Goal: Check status: Check status

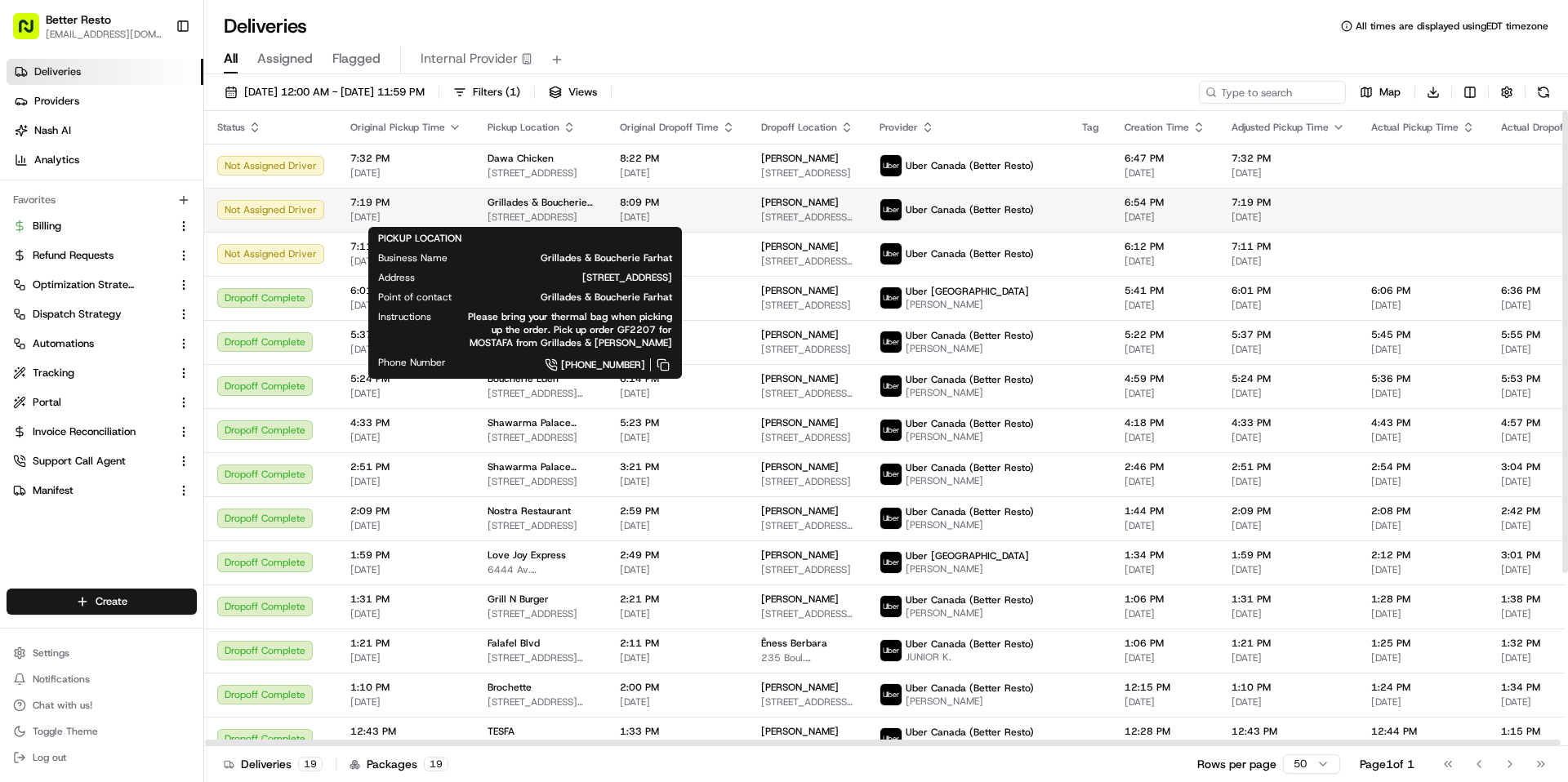
click at [494, 215] on span "[STREET_ADDRESS]" at bounding box center [541, 217] width 106 height 13
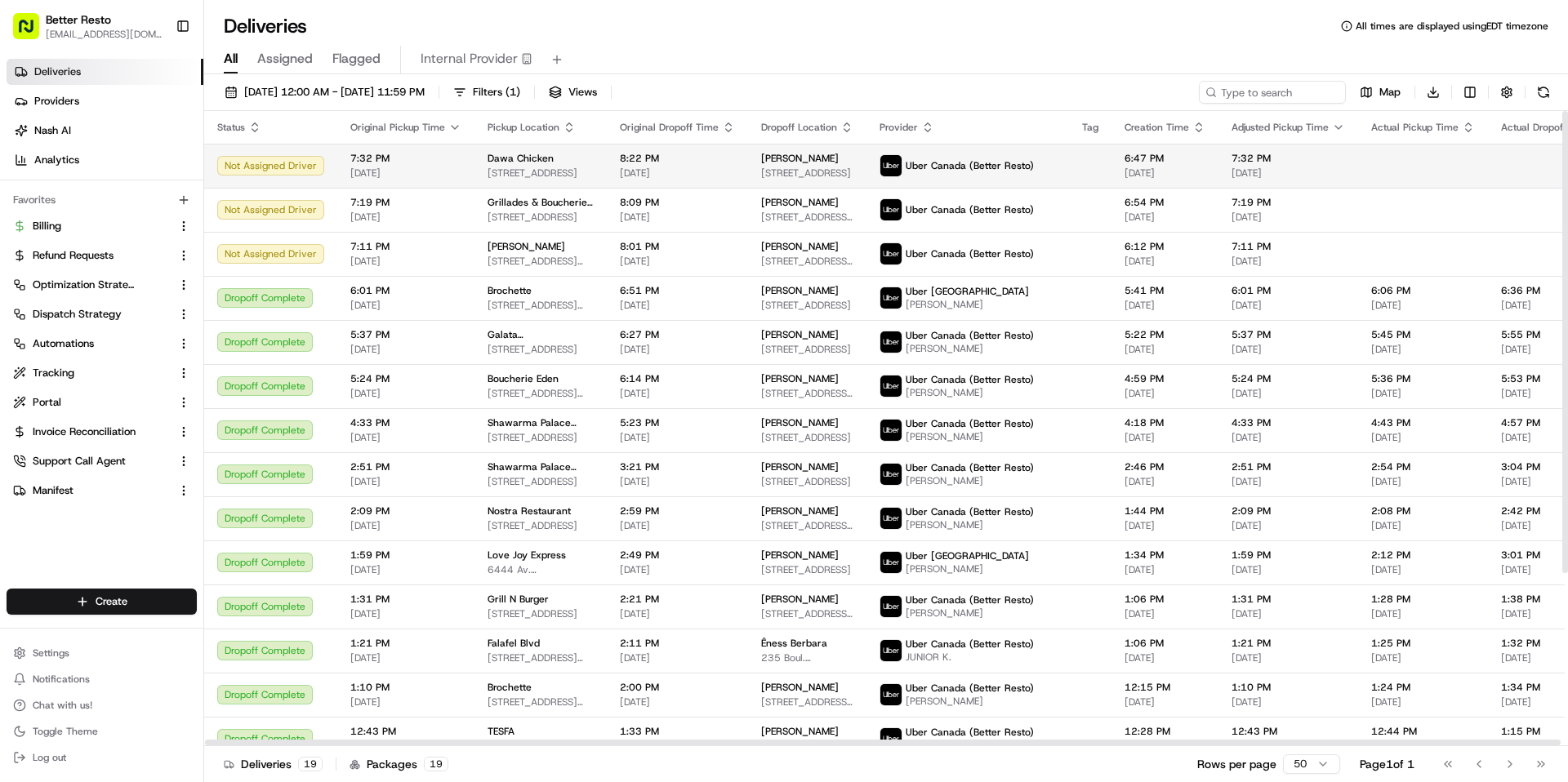
click at [500, 173] on span "[STREET_ADDRESS]" at bounding box center [541, 172] width 106 height 13
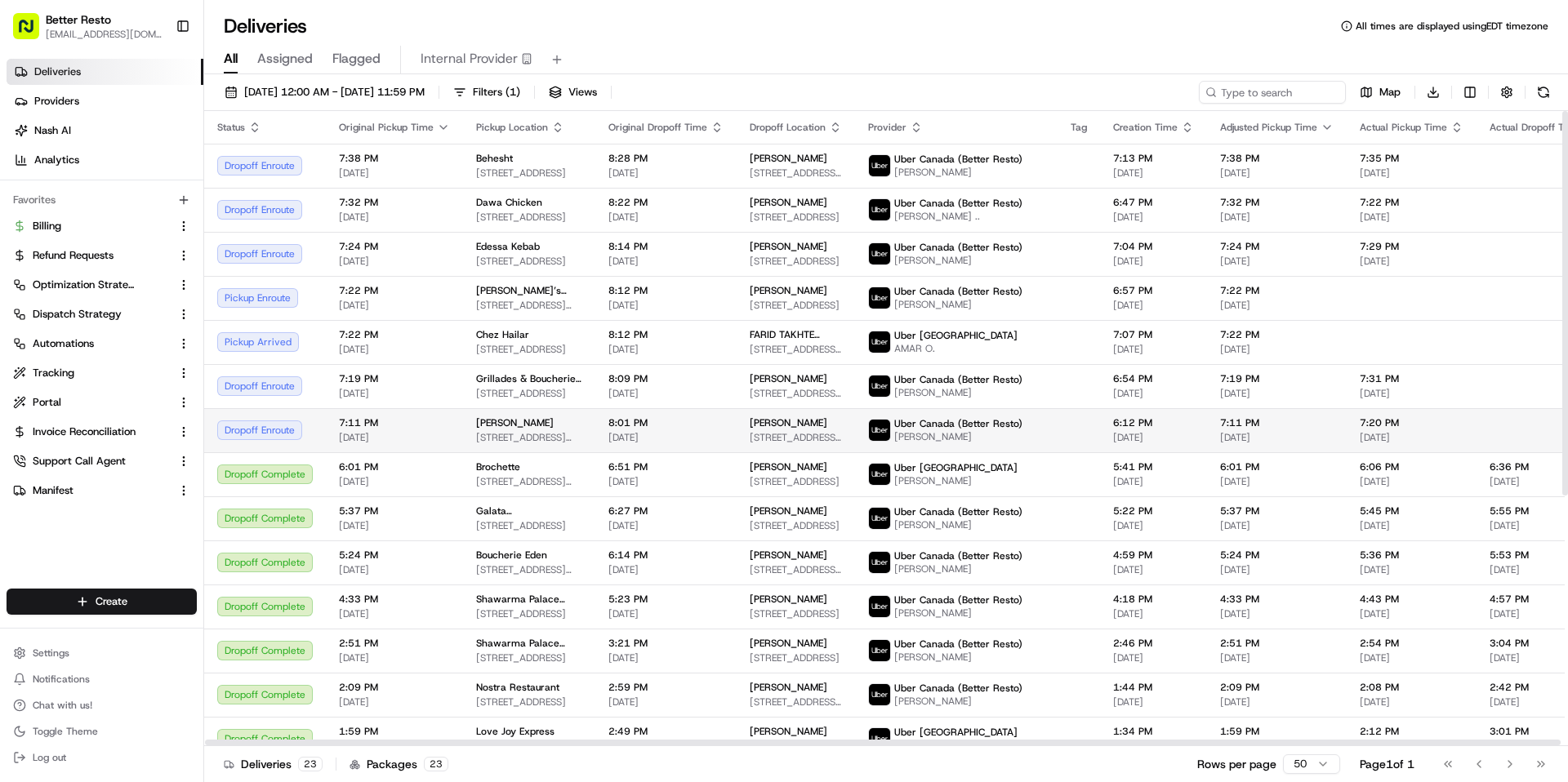
click at [511, 435] on span "602 Av. Sainte-Croix, Saint-Laurent, QC H4L 3Y2, Canada" at bounding box center [529, 437] width 106 height 13
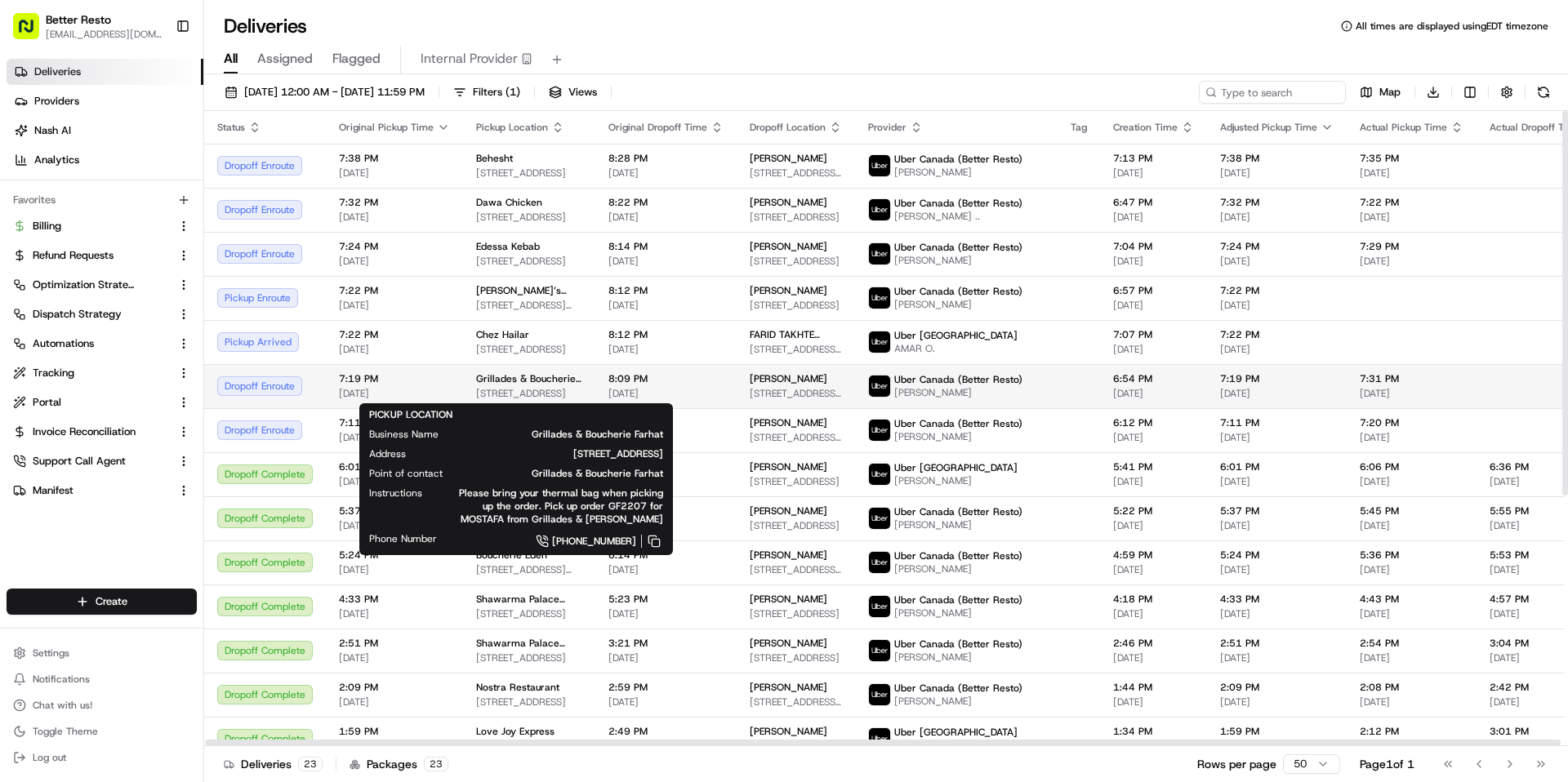
click at [511, 392] on span "5785 Chem. de la Côte-des-Neiges, Montréal, QC H3S 1Y8, Canada" at bounding box center [529, 393] width 106 height 13
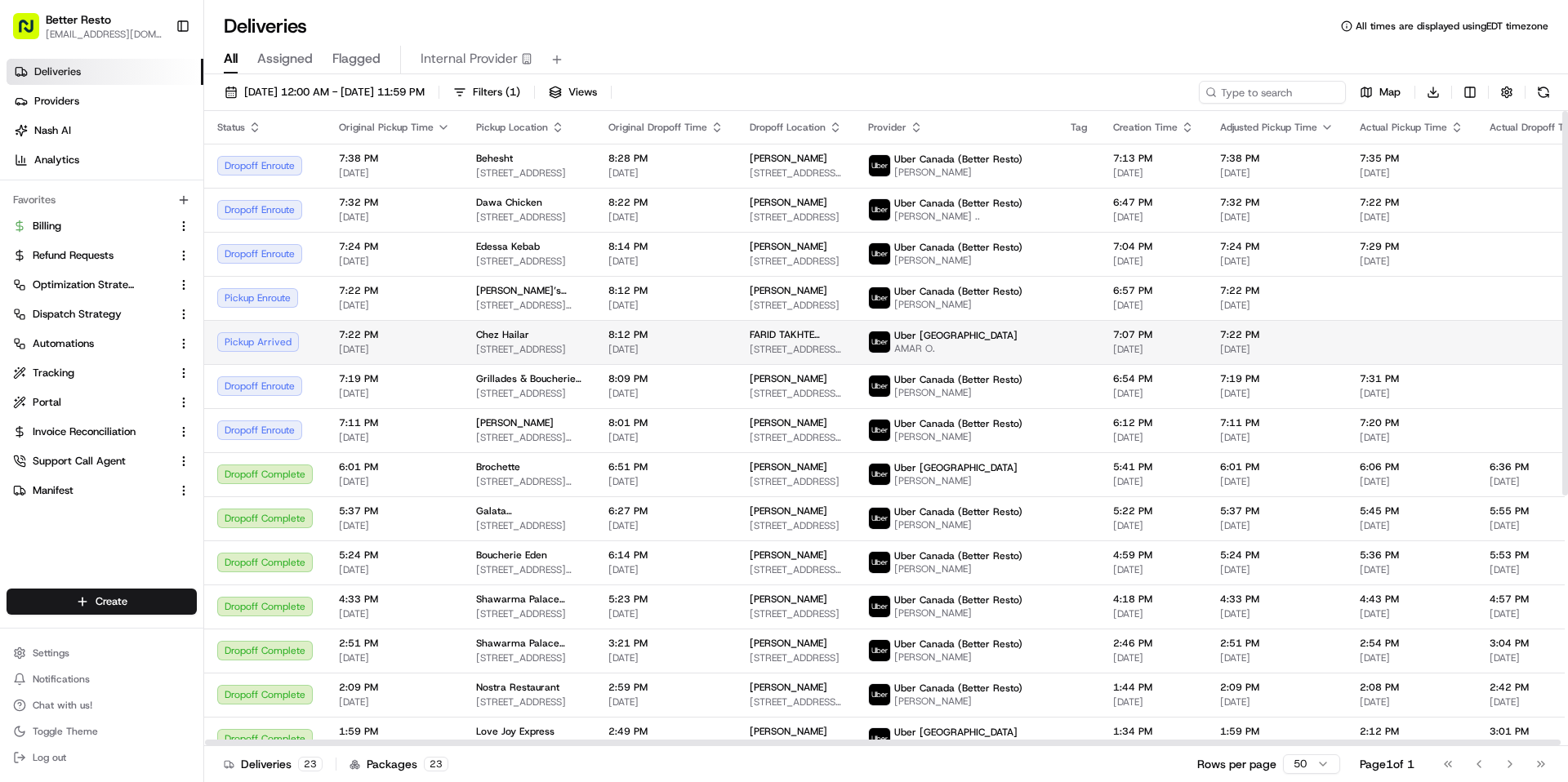
click at [506, 345] on span "1612 Rue Sherbrooke O, Montréal, QC H3H 1C9, Canada" at bounding box center [529, 349] width 106 height 13
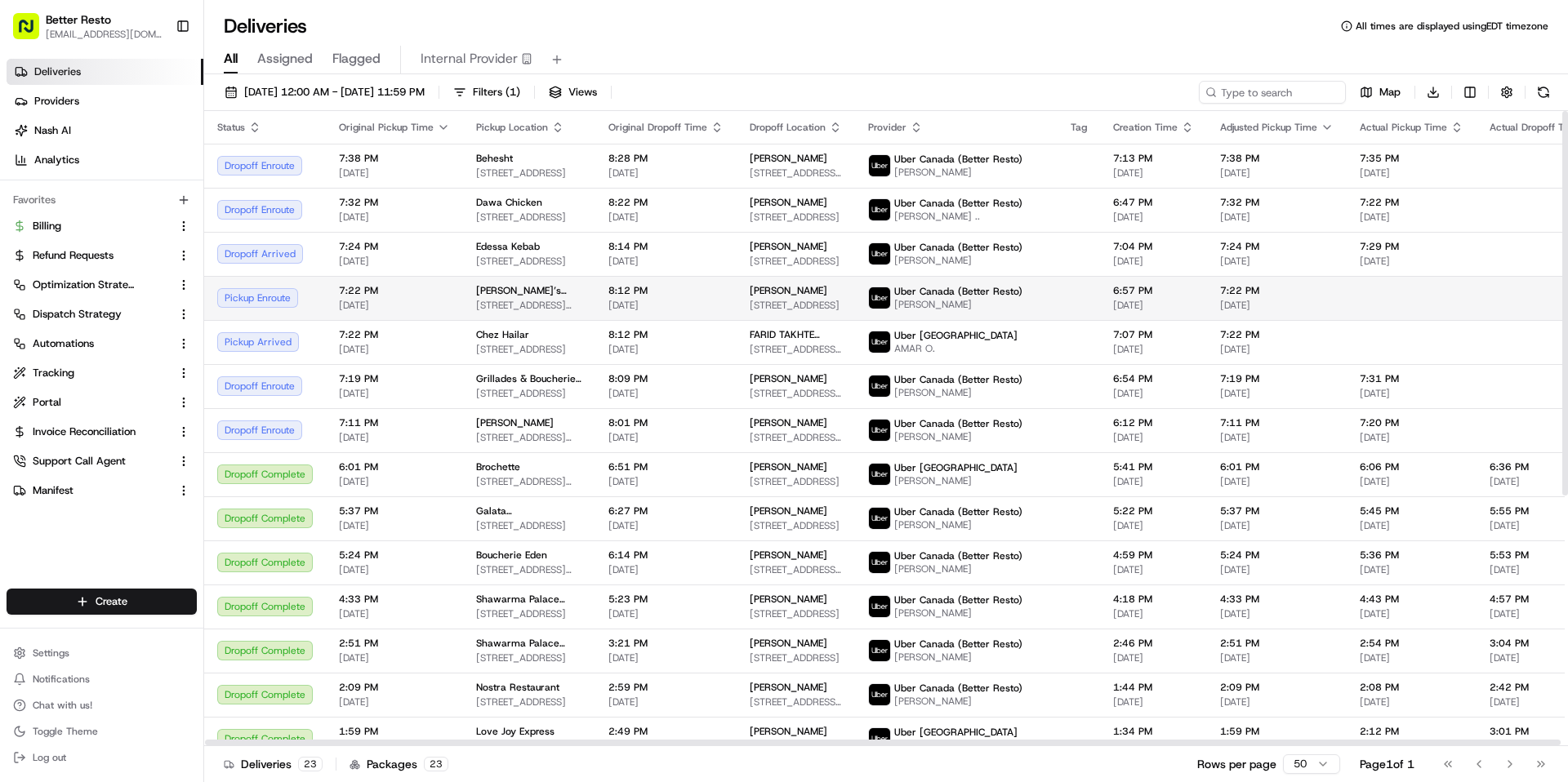
click at [493, 277] on td "Harry’s Curry Corner 1263 Rue Bélanger, Montréal, QC H2S 1J1, Canada" at bounding box center [529, 298] width 132 height 44
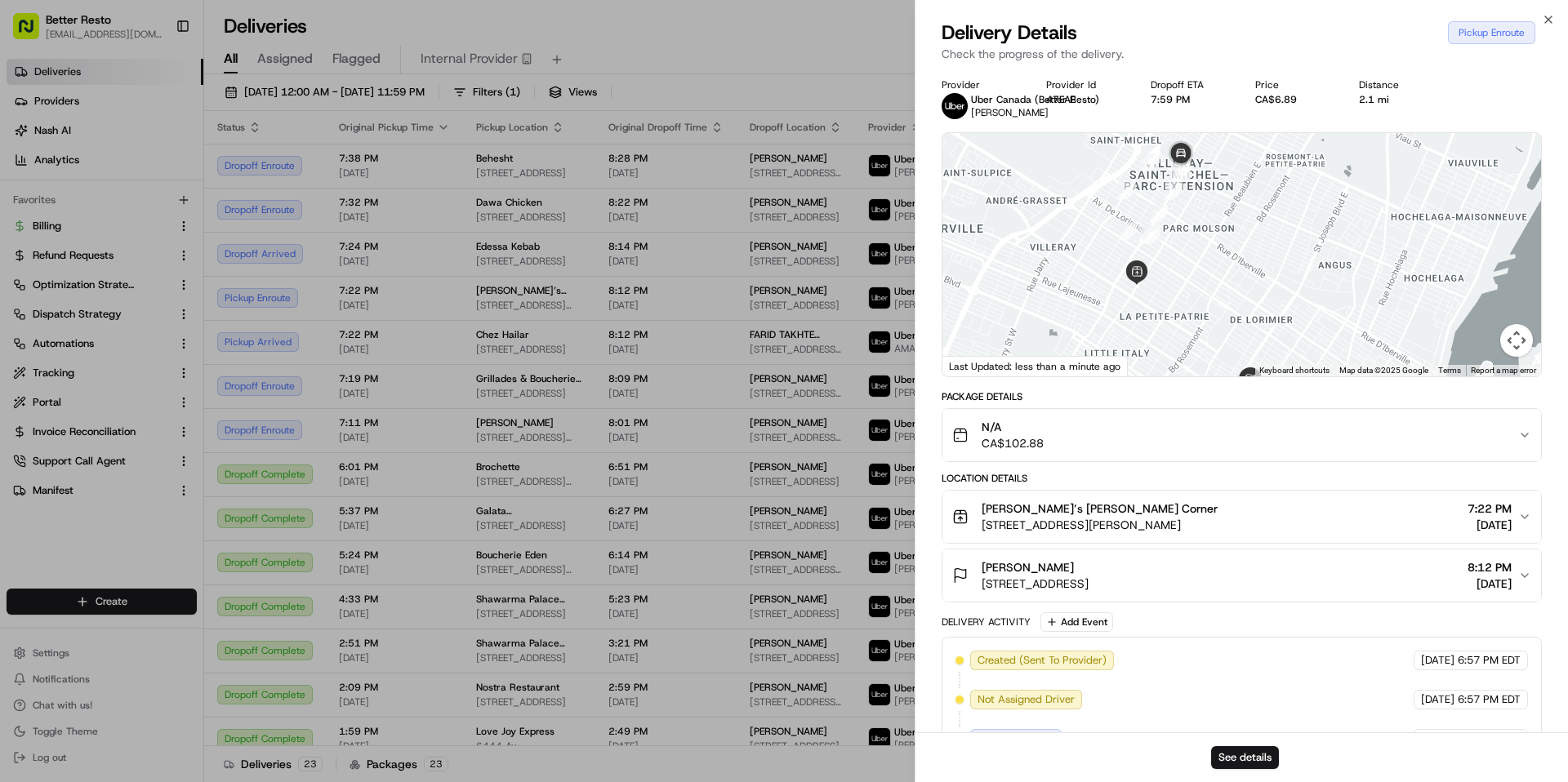
drag, startPoint x: 1144, startPoint y: 264, endPoint x: 1095, endPoint y: 352, distance: 100.7
click at [1095, 352] on div at bounding box center [1242, 254] width 599 height 243
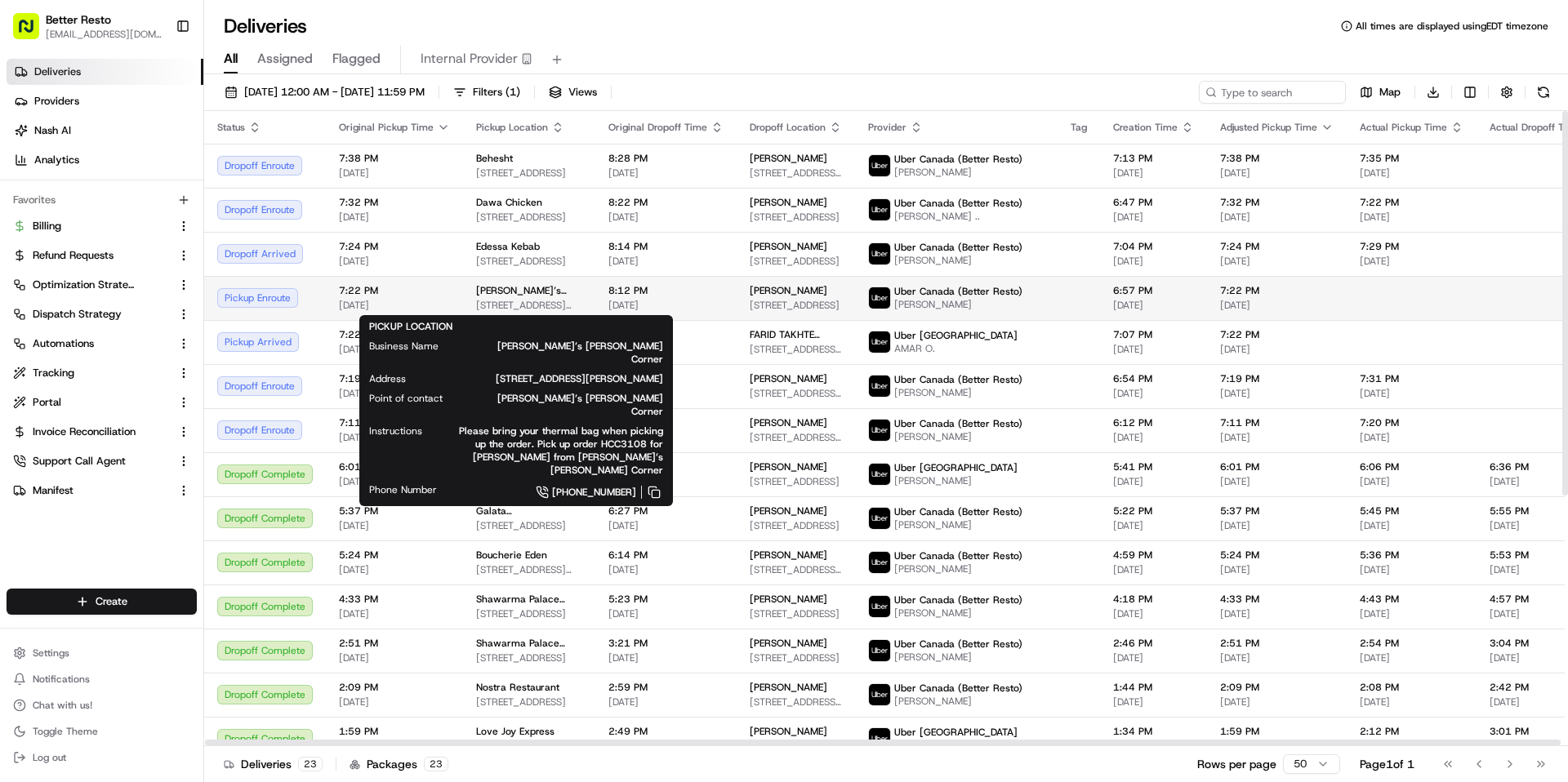
click at [500, 300] on span "[STREET_ADDRESS][PERSON_NAME]" at bounding box center [529, 305] width 106 height 13
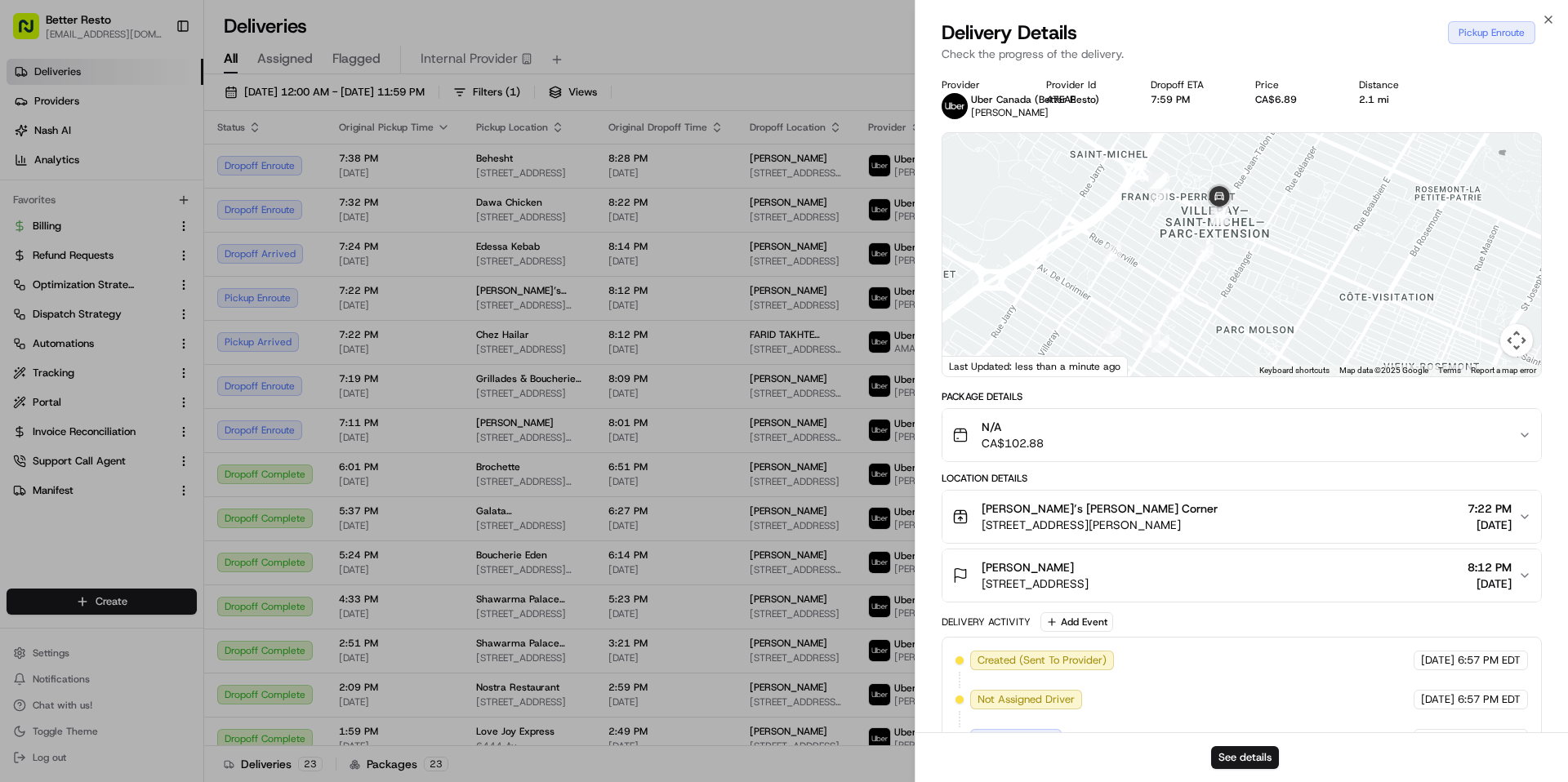
drag, startPoint x: 1248, startPoint y: 201, endPoint x: 1174, endPoint y: 359, distance: 174.5
click at [1174, 359] on div at bounding box center [1242, 254] width 599 height 243
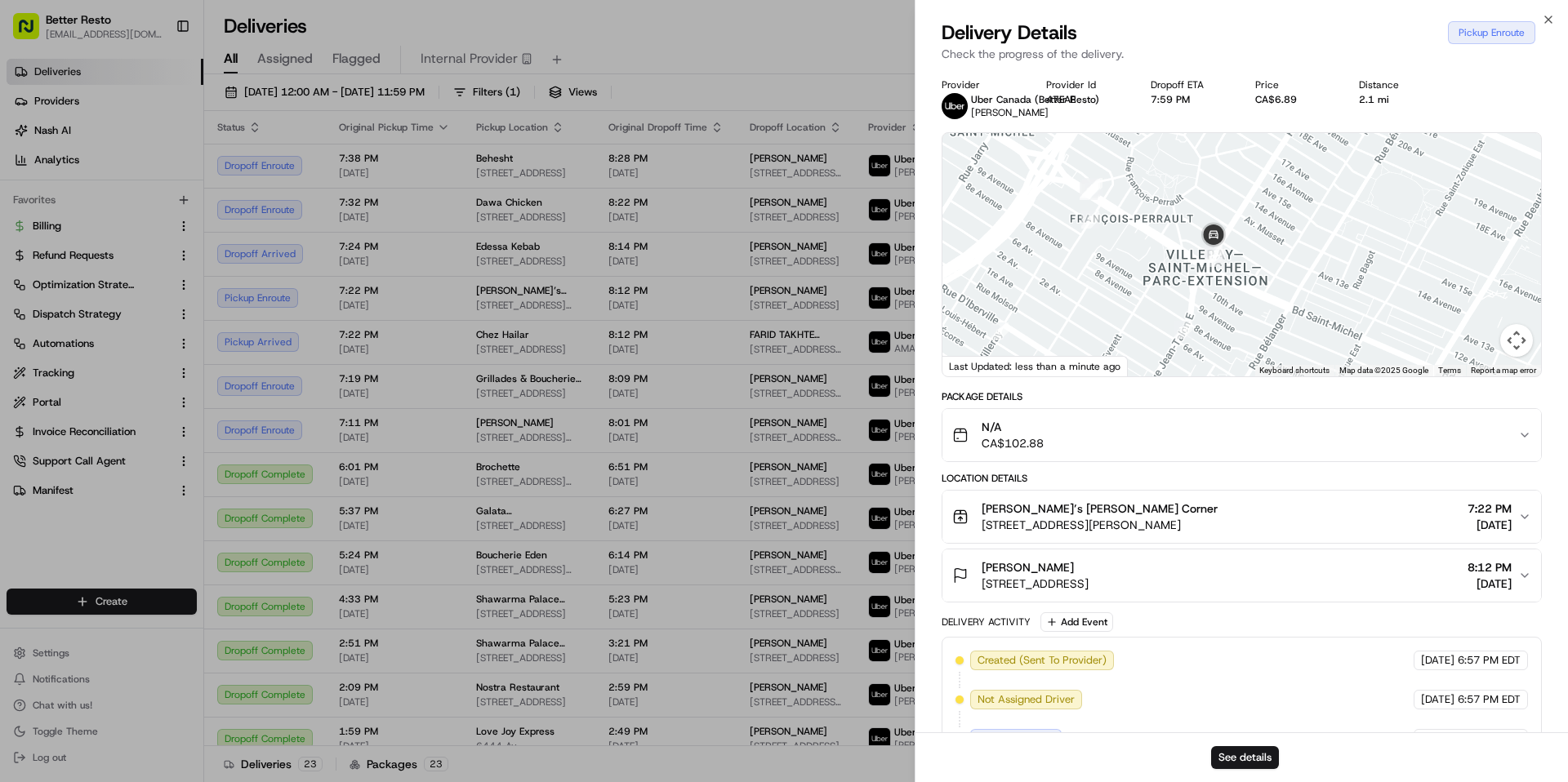
drag, startPoint x: 1226, startPoint y: 307, endPoint x: 1226, endPoint y: 281, distance: 26.0
click at [1226, 281] on div at bounding box center [1242, 254] width 599 height 243
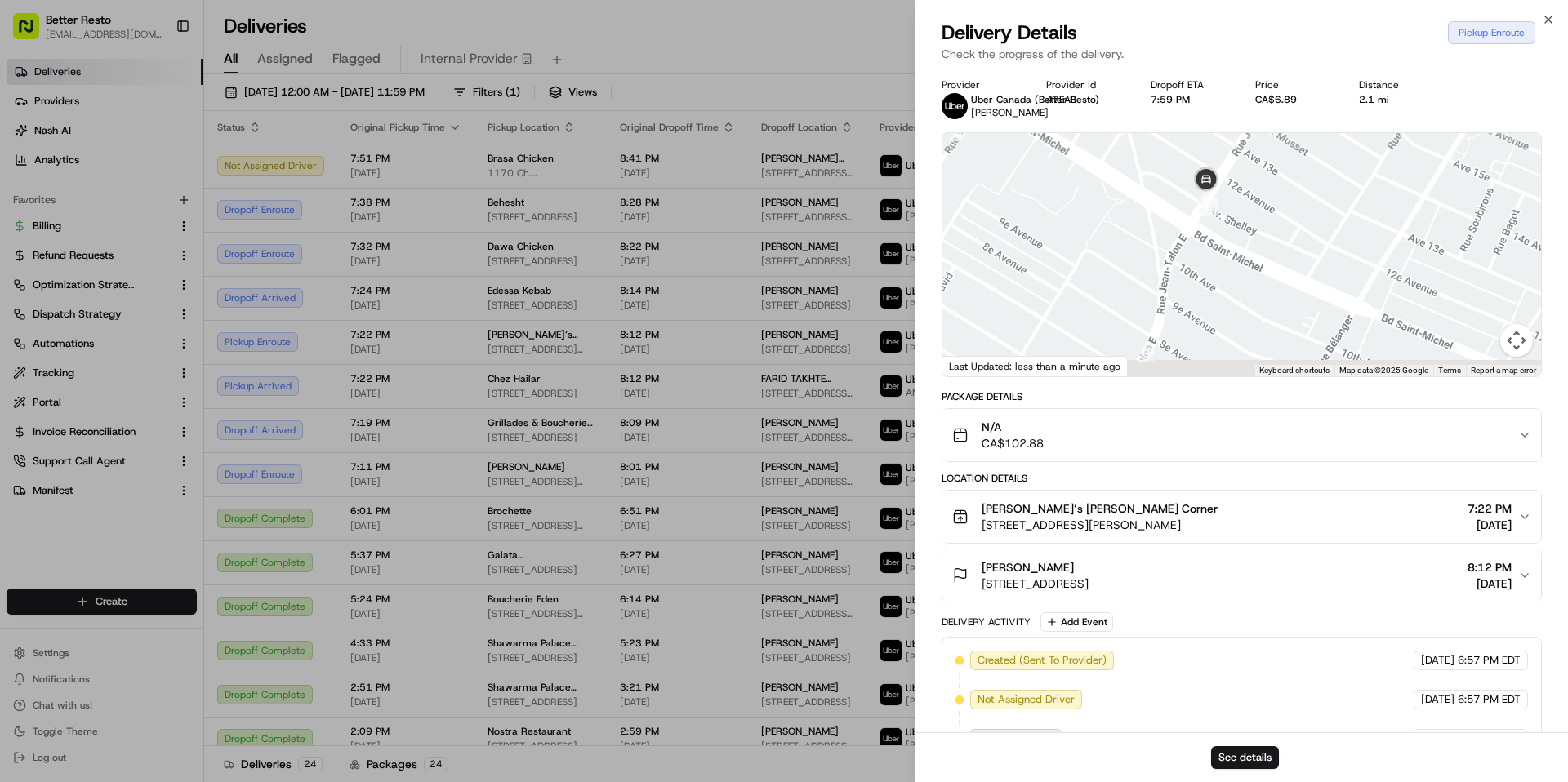
drag, startPoint x: 1202, startPoint y: 283, endPoint x: 1202, endPoint y: 225, distance: 58.0
click at [1202, 226] on div at bounding box center [1242, 254] width 599 height 243
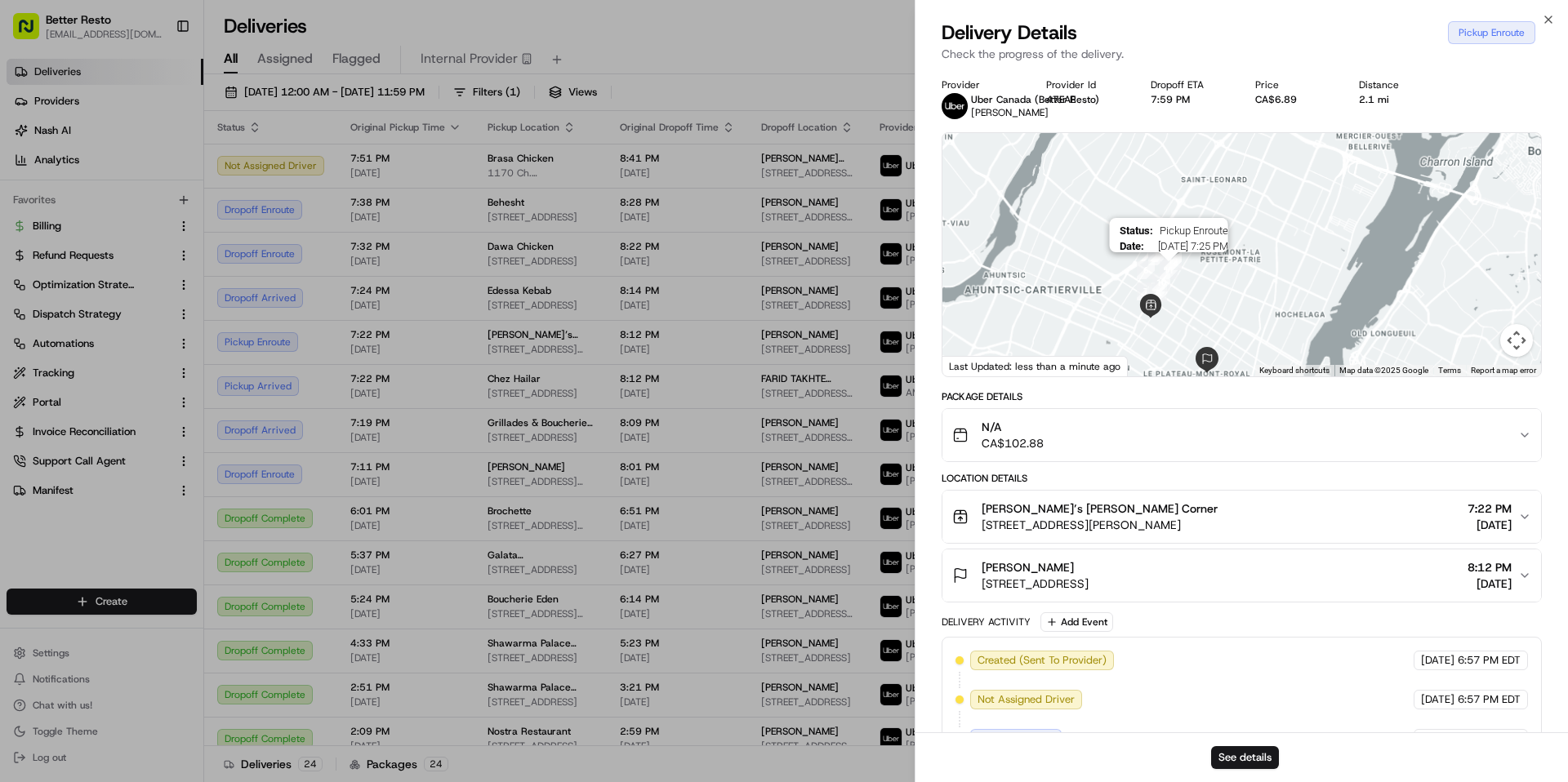
drag, startPoint x: 1145, startPoint y: 313, endPoint x: 1158, endPoint y: 277, distance: 38.3
click at [1158, 277] on img "10" at bounding box center [1161, 282] width 18 height 18
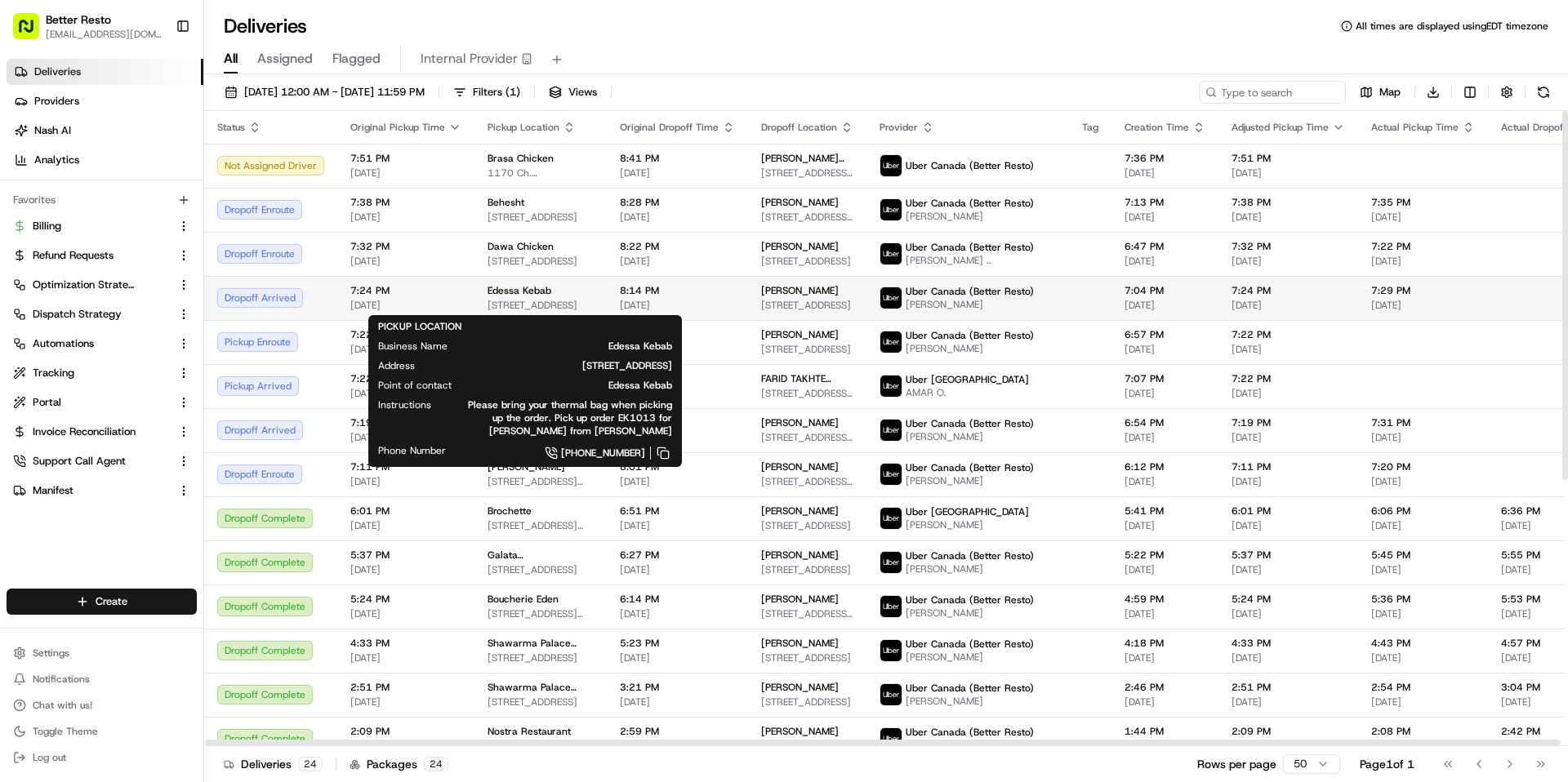
click at [565, 301] on span "1659 Av Dollard, LaSalle, QC H8N 1T7, Canada" at bounding box center [541, 305] width 106 height 13
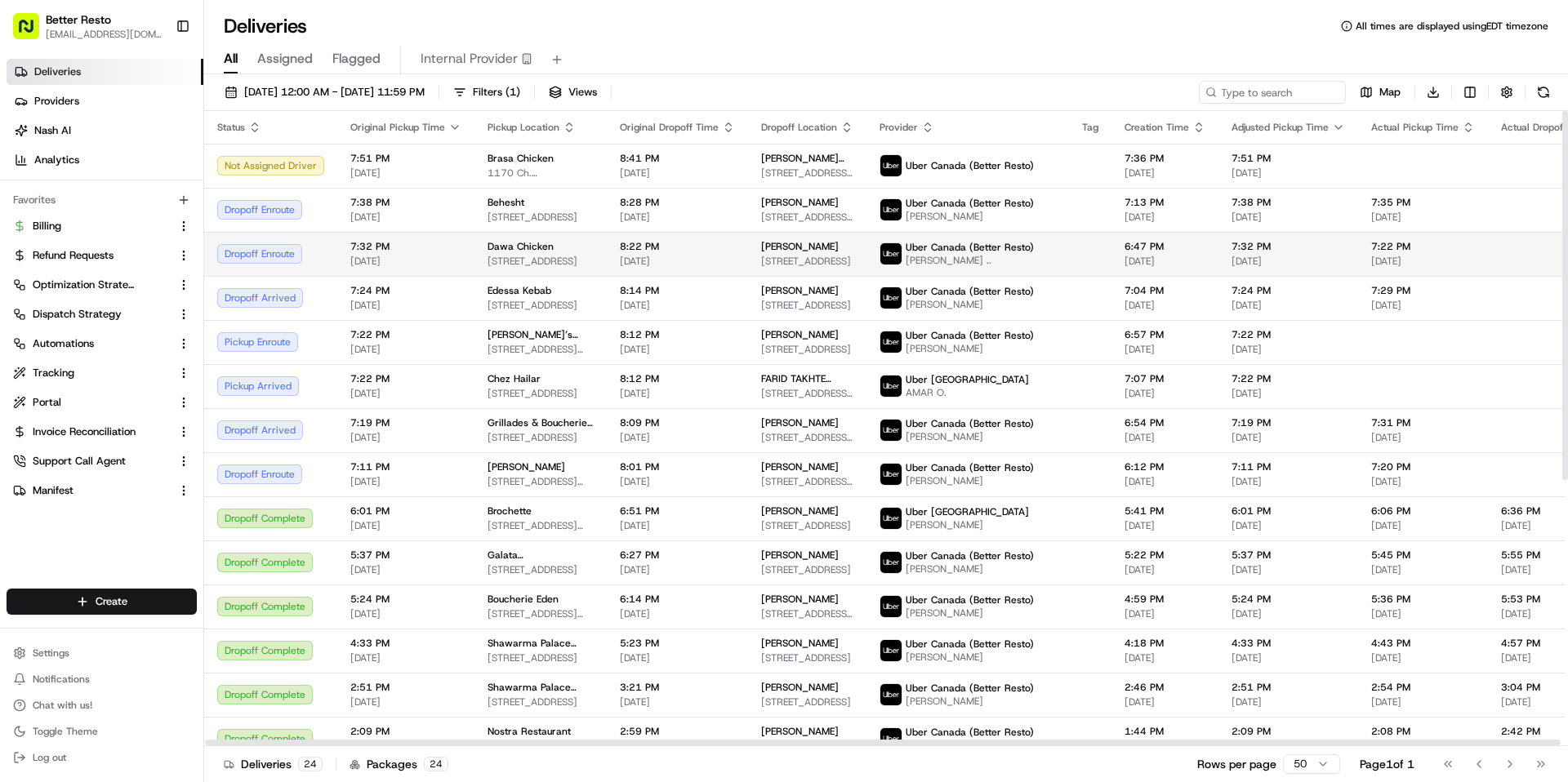
click at [553, 247] on div "Dawa Chicken" at bounding box center [541, 246] width 106 height 13
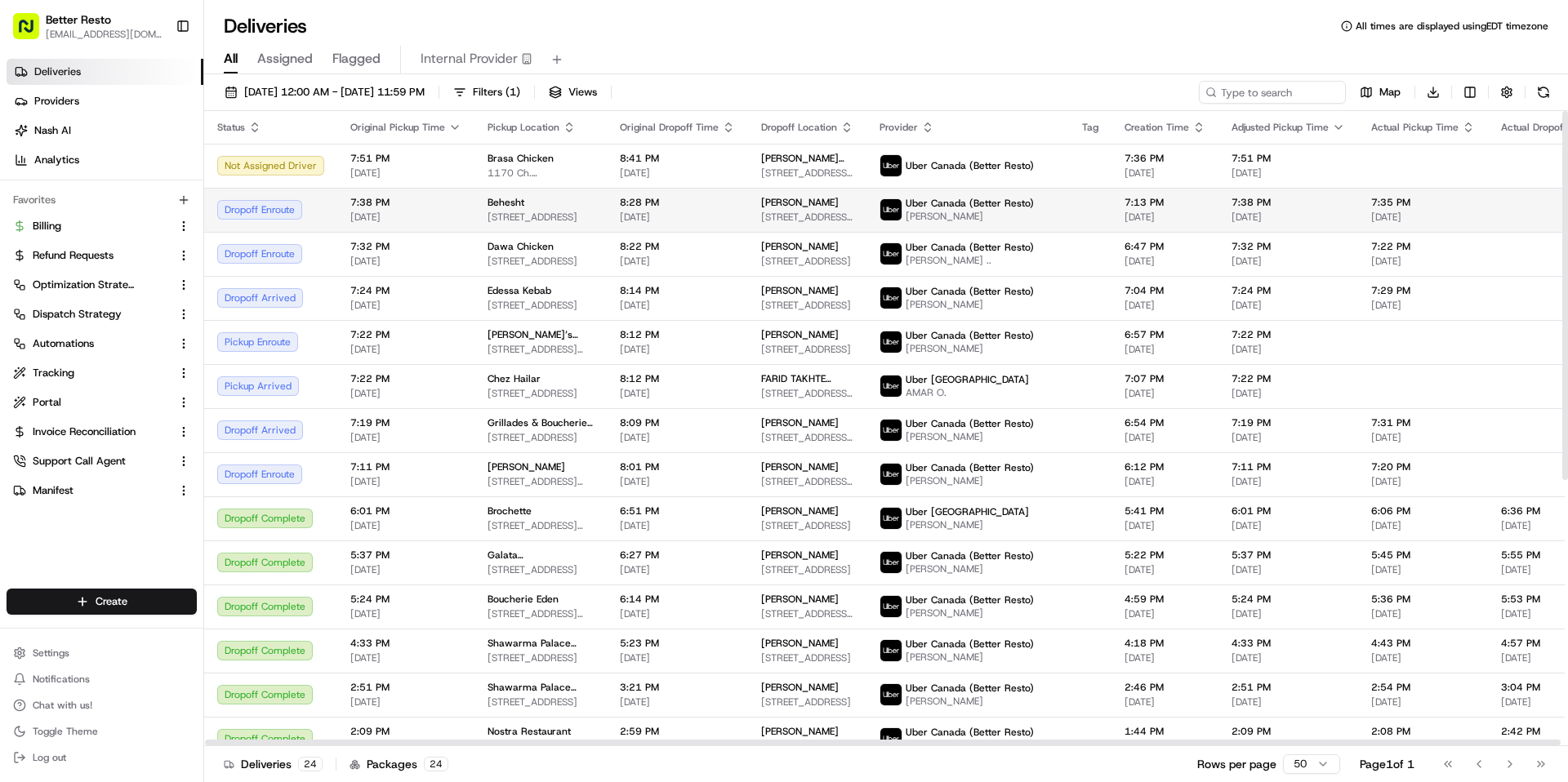
click at [550, 211] on span "6528 Rue Saint-Jacques, Montréal, QC H4B 1T6, Canada" at bounding box center [541, 217] width 106 height 13
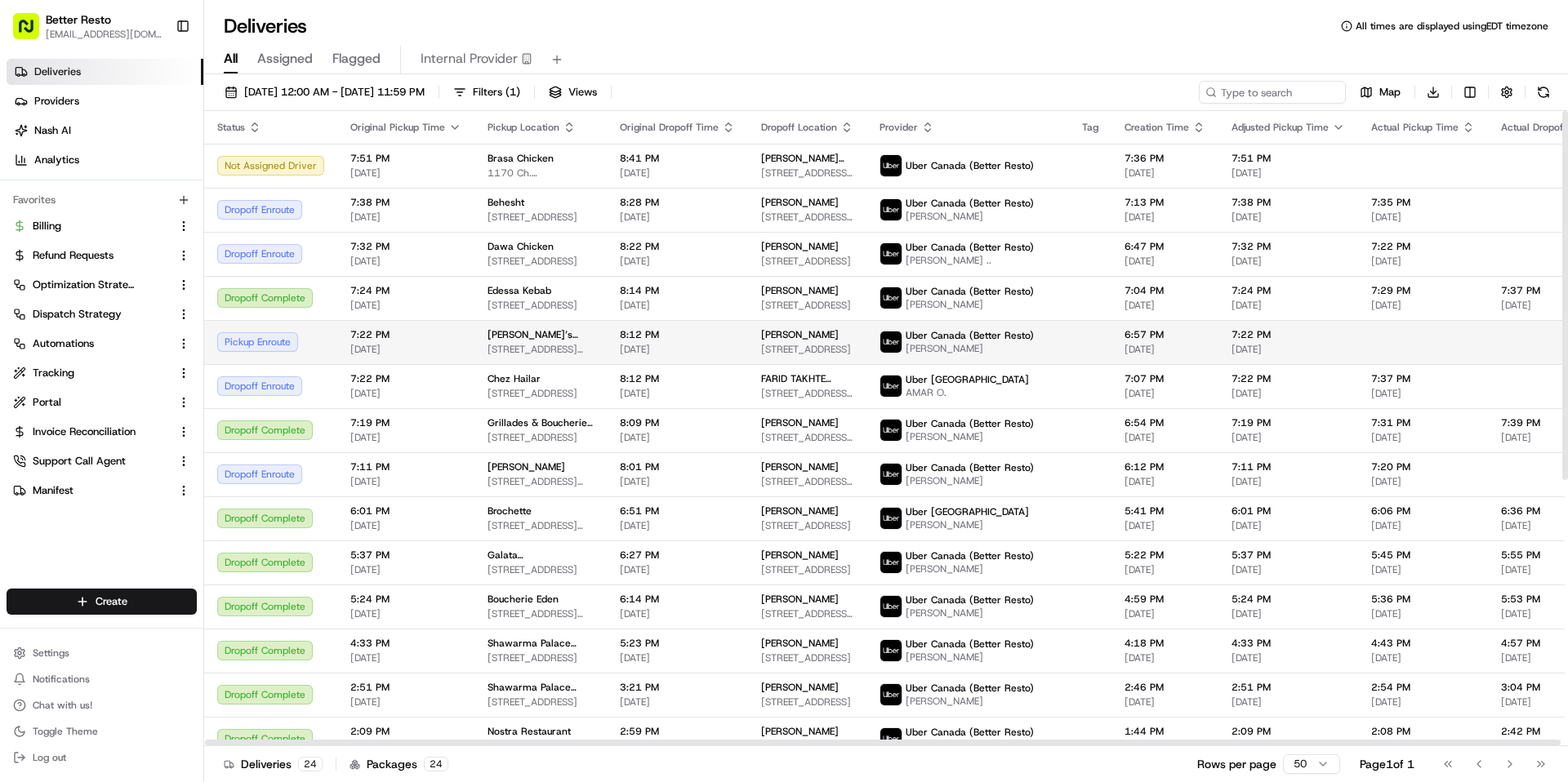
click at [422, 347] on span "[DATE]" at bounding box center [406, 349] width 111 height 13
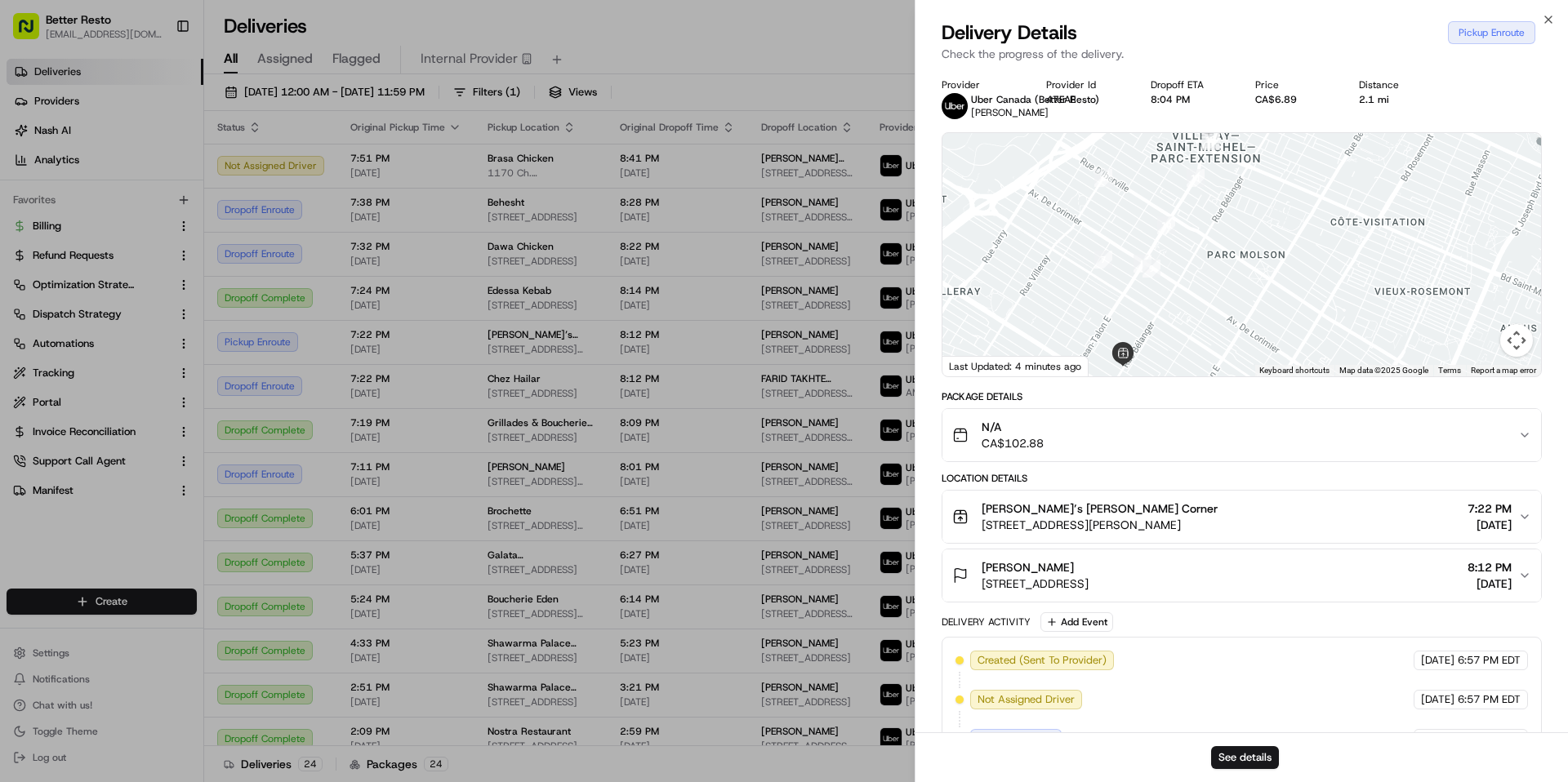
drag, startPoint x: 1194, startPoint y: 208, endPoint x: 1194, endPoint y: 310, distance: 102.0
click at [1194, 310] on div at bounding box center [1242, 254] width 599 height 243
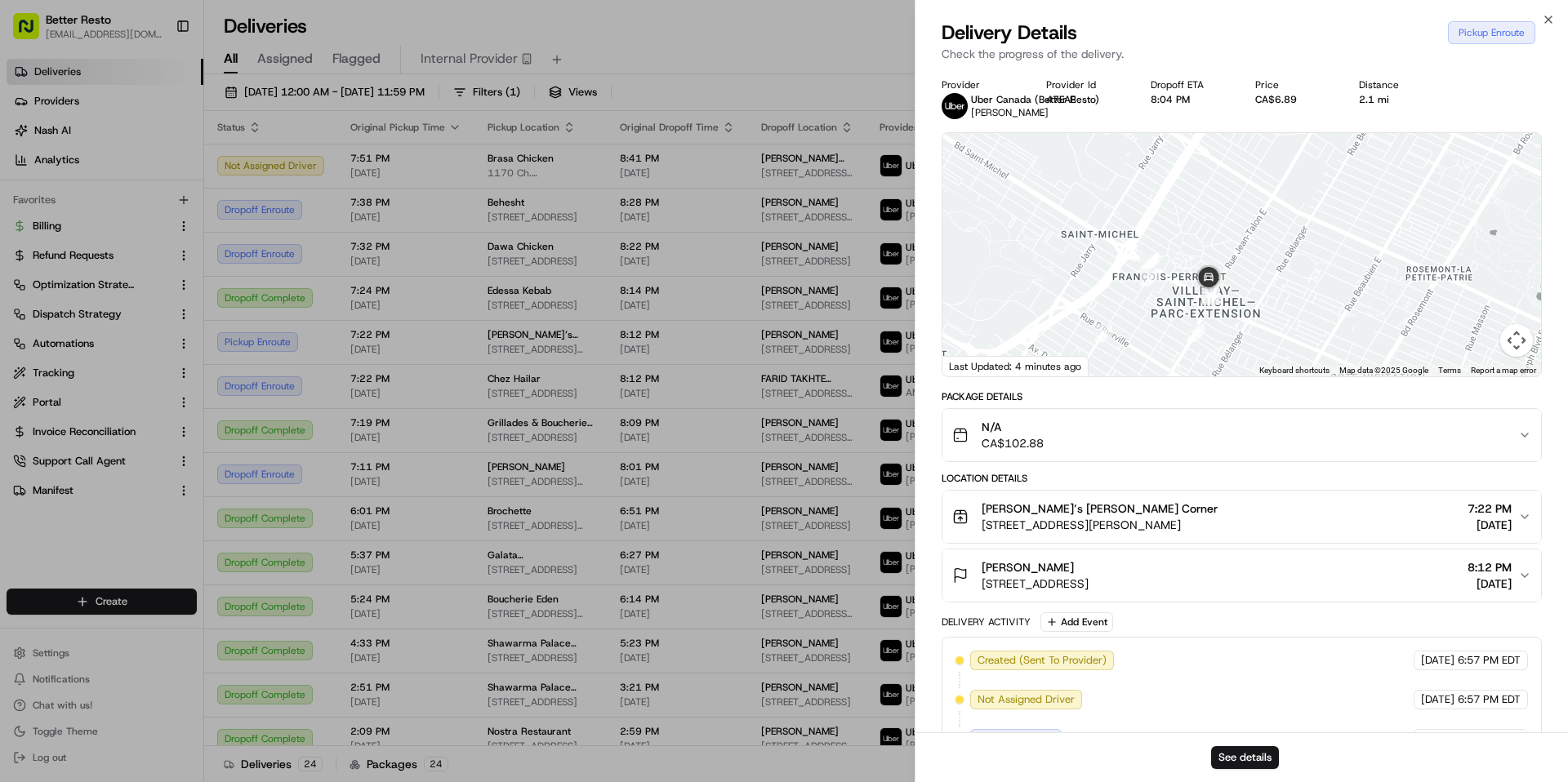
drag, startPoint x: 1194, startPoint y: 310, endPoint x: 1194, endPoint y: 225, distance: 85.0
click at [1194, 296] on div at bounding box center [1242, 254] width 599 height 243
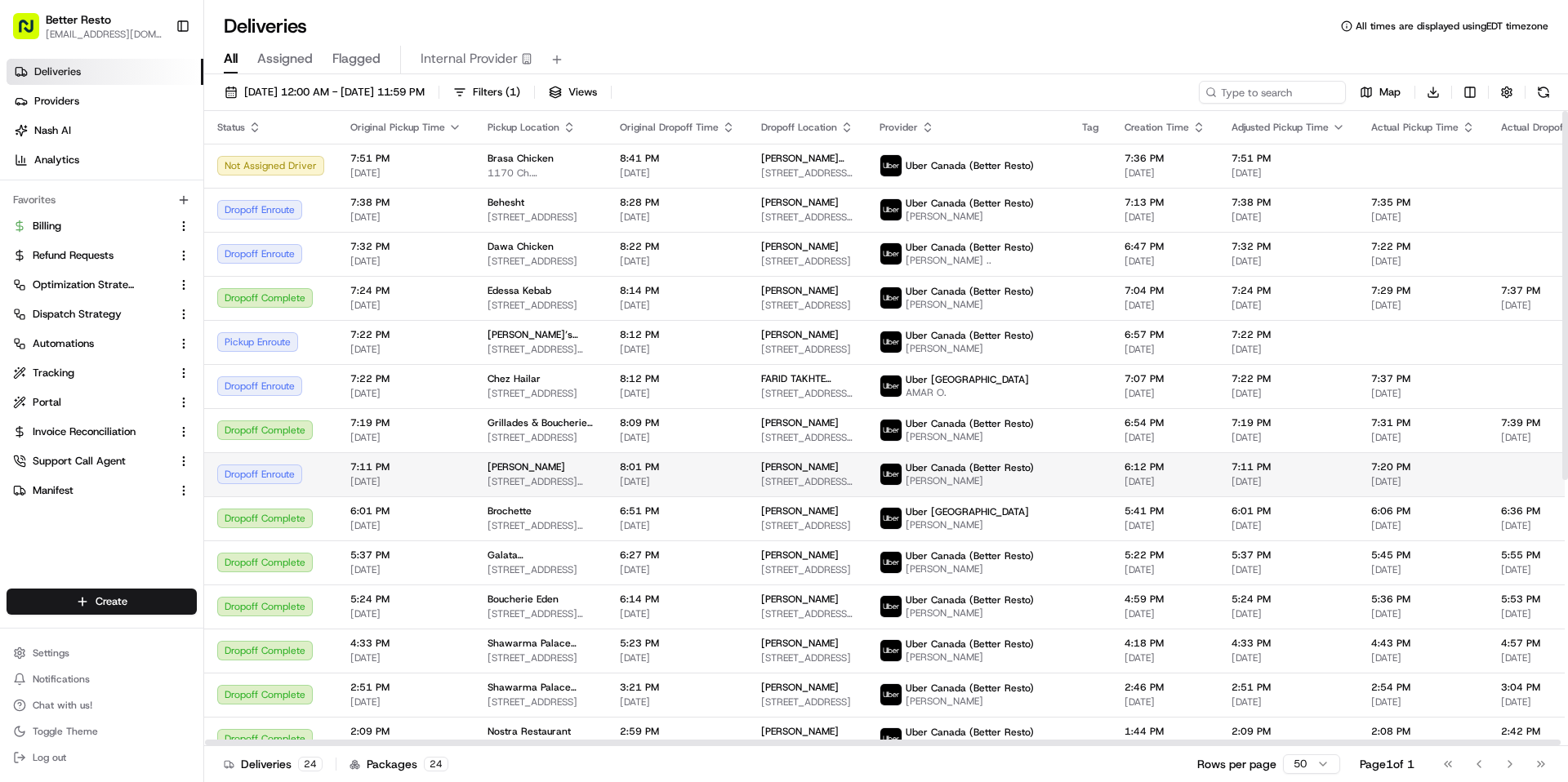
click at [402, 460] on span "7:11 PM" at bounding box center [406, 466] width 111 height 13
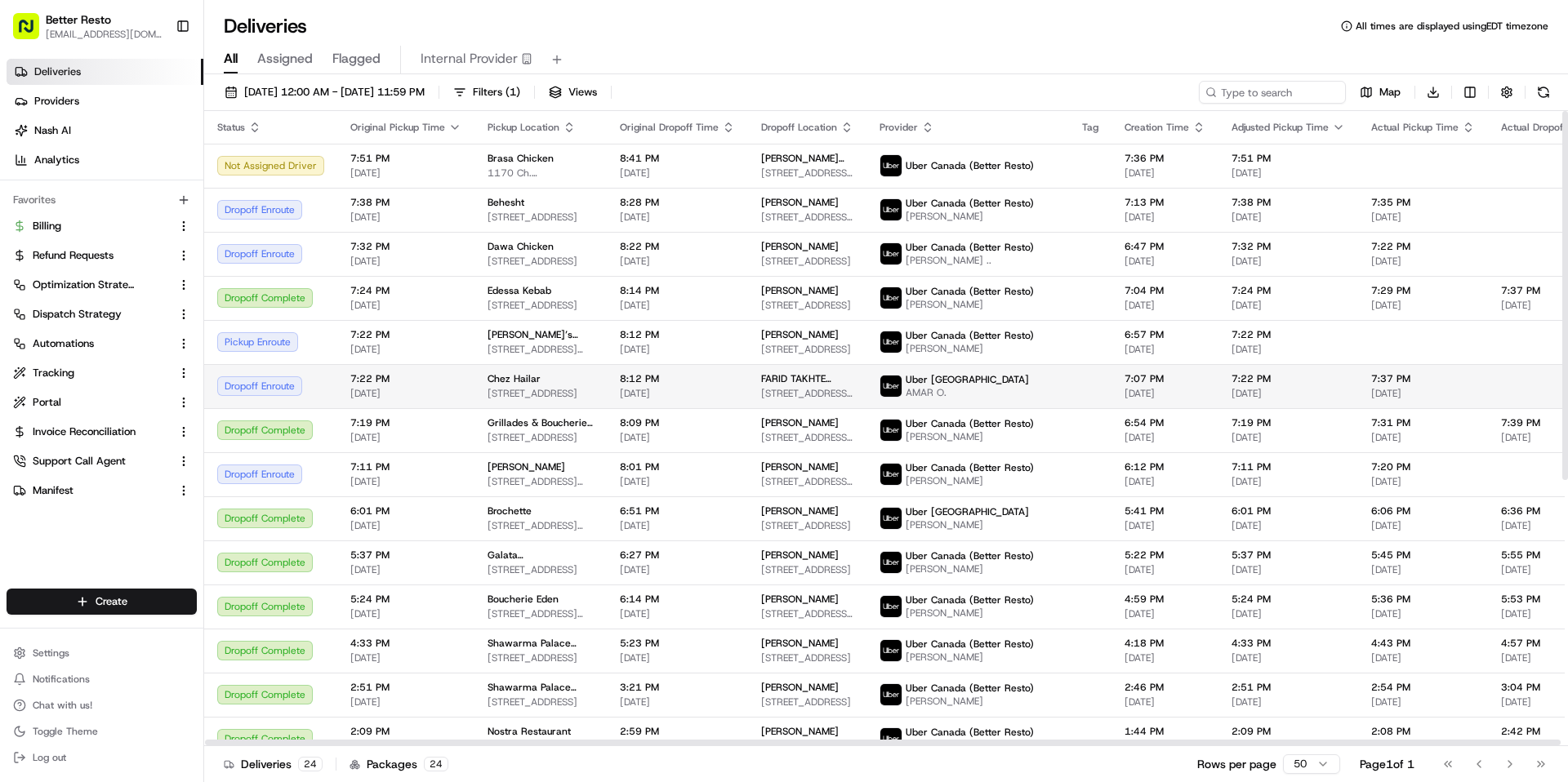
click at [395, 387] on span "[DATE]" at bounding box center [406, 393] width 111 height 13
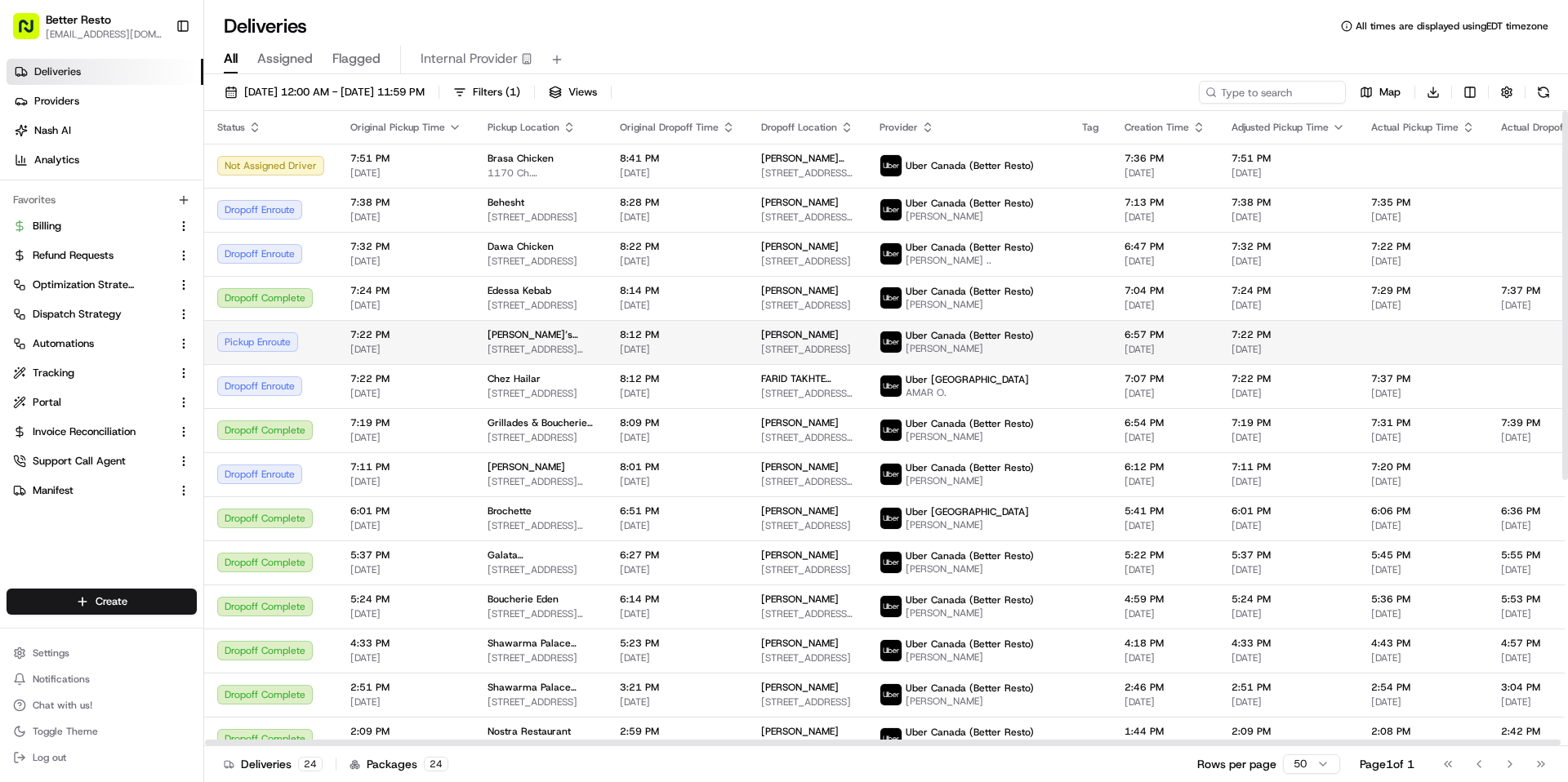
click at [401, 338] on span "7:22 PM" at bounding box center [406, 334] width 111 height 13
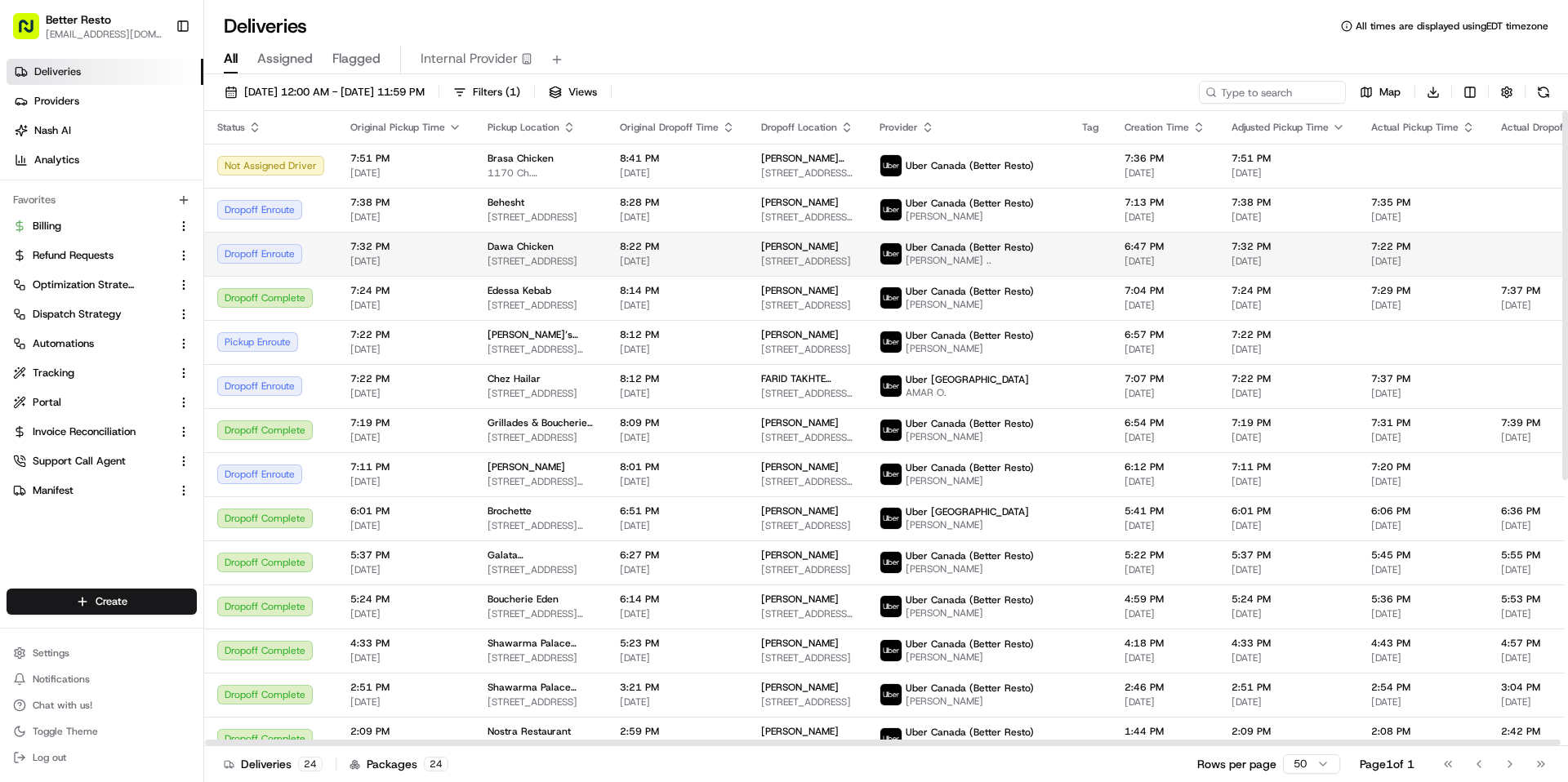
click at [410, 252] on span "7:32 PM" at bounding box center [406, 246] width 111 height 13
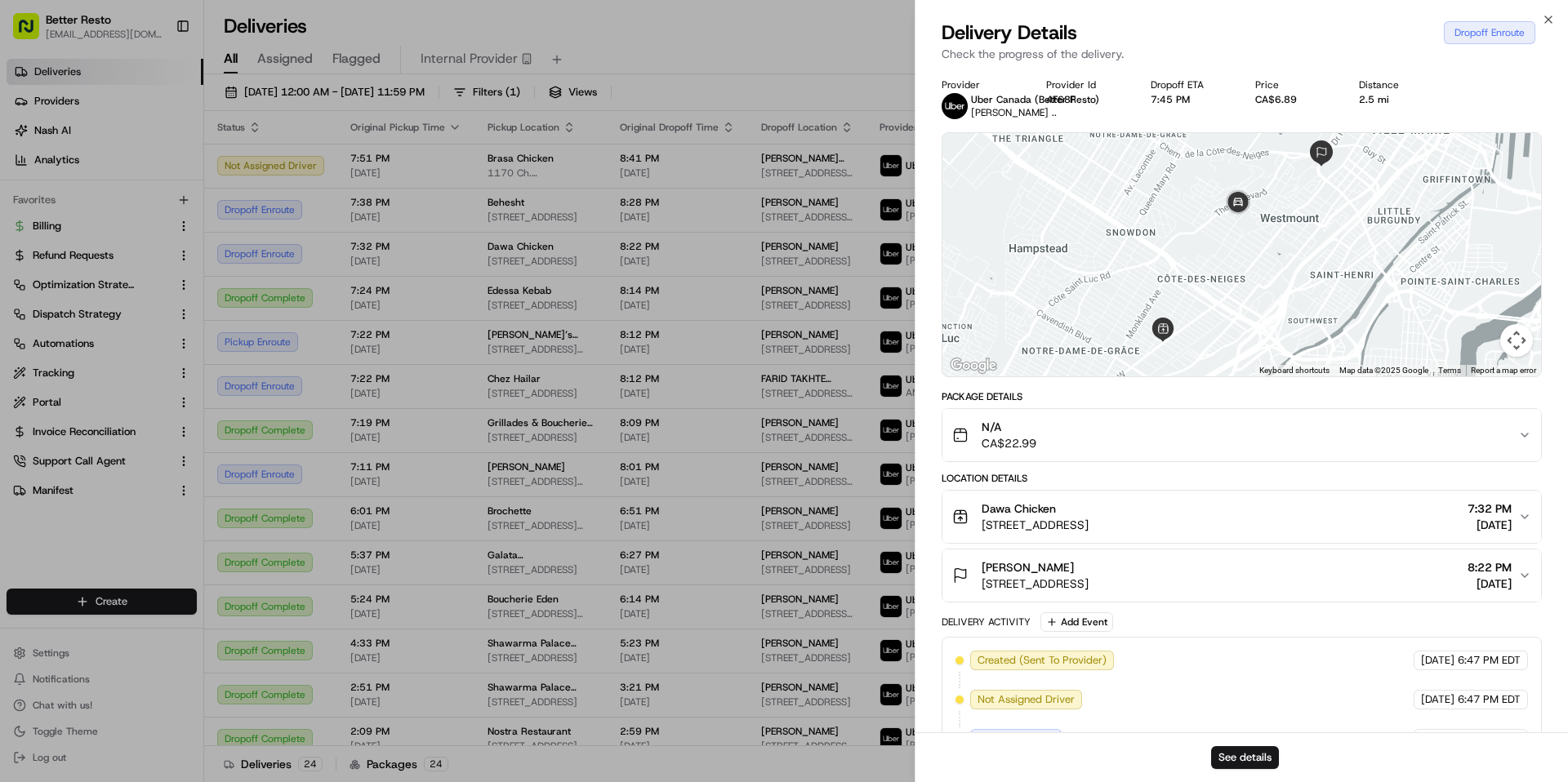
click at [1204, 254] on div at bounding box center [1242, 254] width 599 height 243
click at [1233, 775] on div "See details" at bounding box center [1242, 757] width 652 height 50
click at [1247, 756] on button "See details" at bounding box center [1244, 757] width 67 height 23
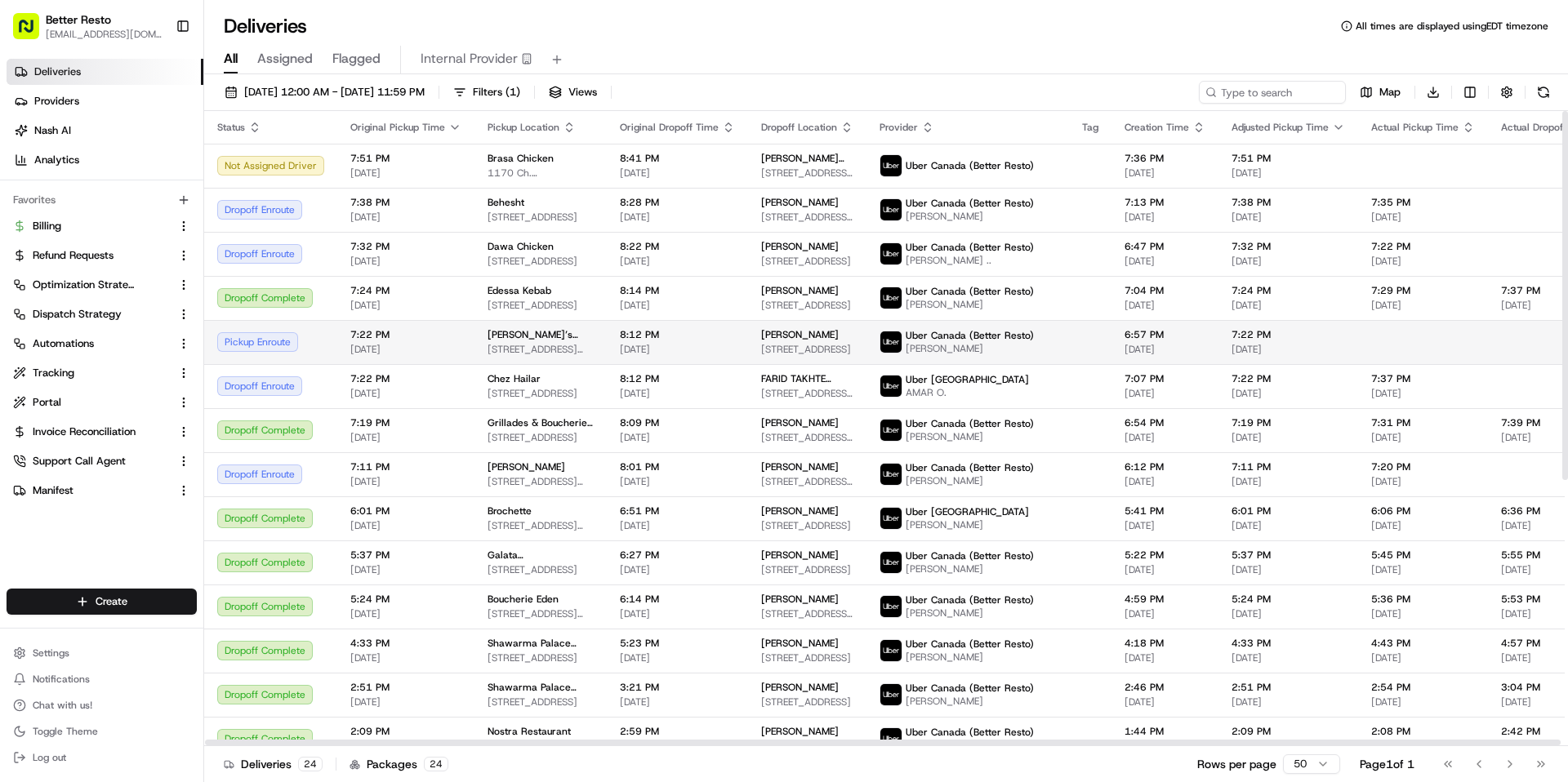
click at [481, 342] on td "Harry’s Curry Corner 1263 Rue Bélanger, Montréal, QC H2S 1J1, Canada" at bounding box center [541, 342] width 132 height 44
click at [524, 350] on span "[STREET_ADDRESS][PERSON_NAME]" at bounding box center [541, 349] width 106 height 13
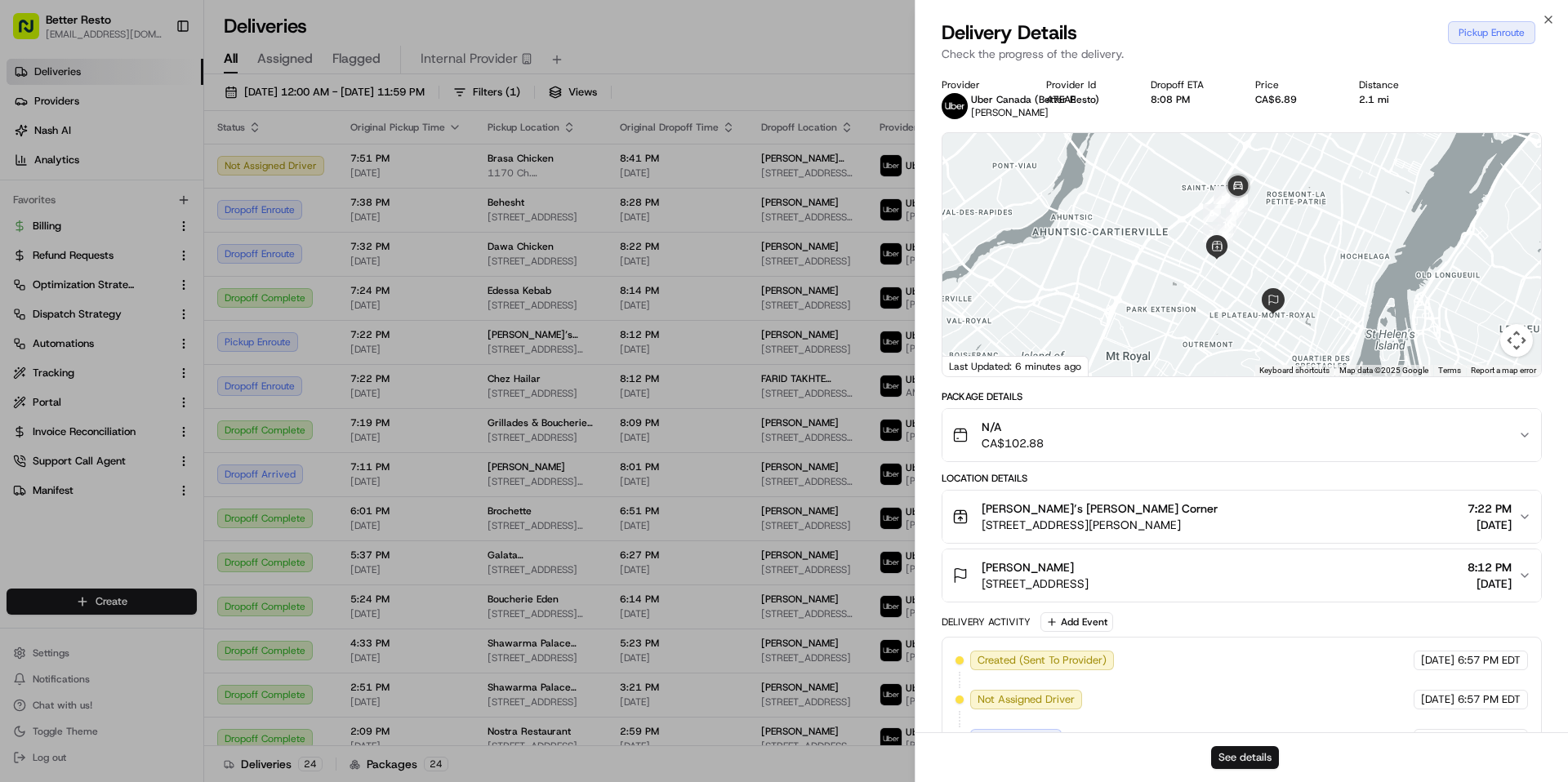
click at [1252, 761] on button "See details" at bounding box center [1244, 757] width 67 height 23
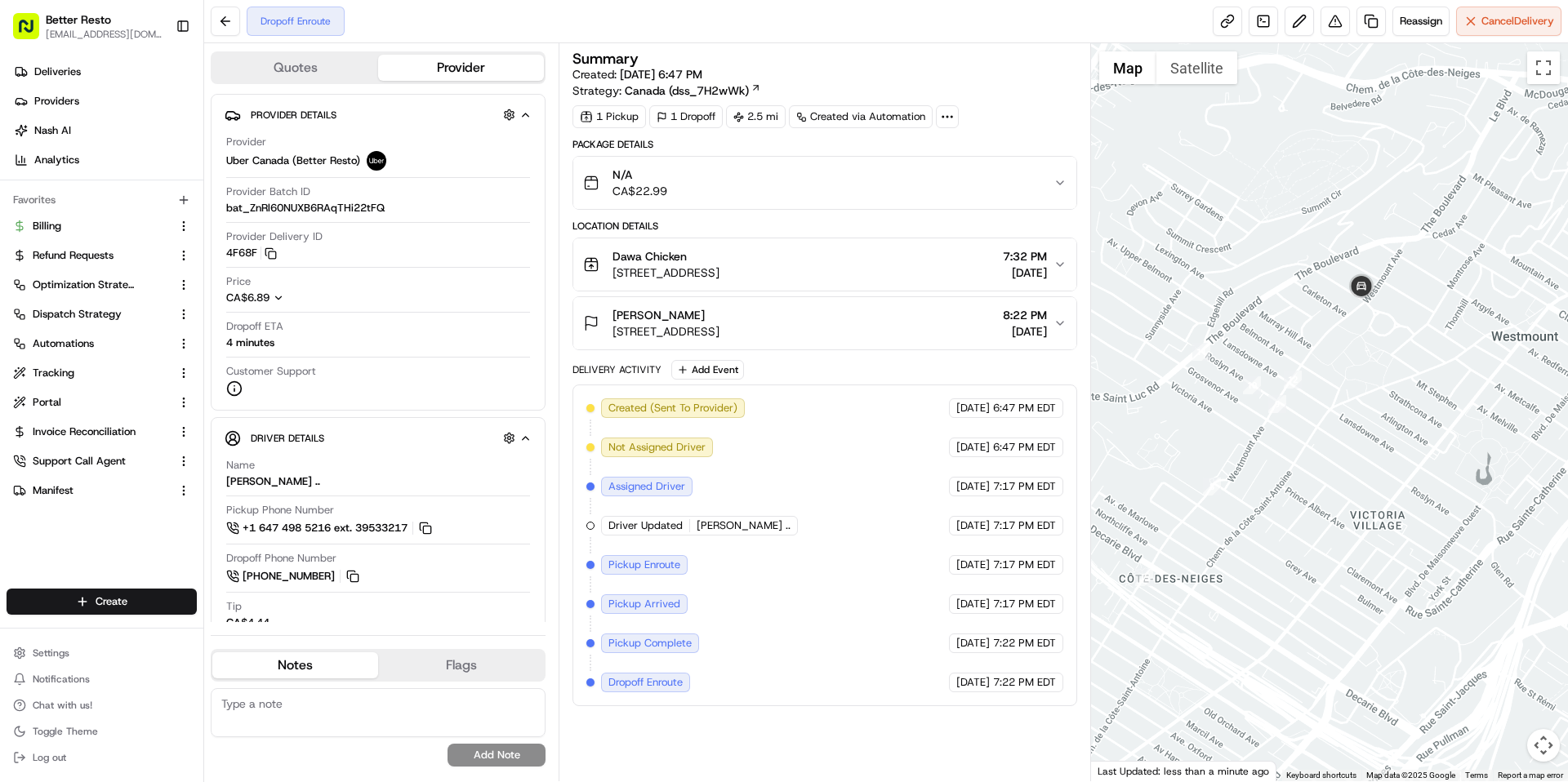
click at [1238, 345] on div at bounding box center [1330, 412] width 477 height 738
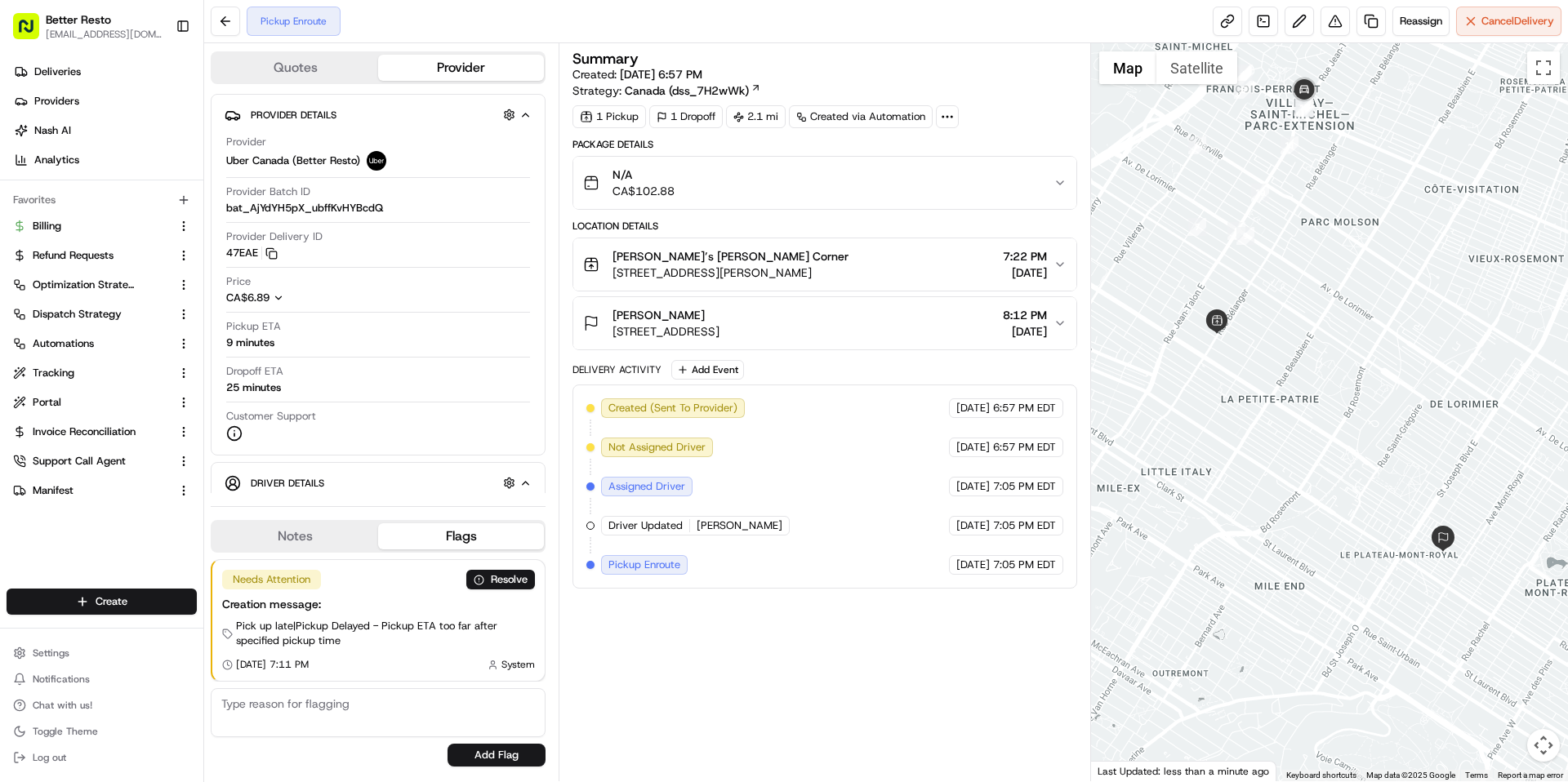
drag, startPoint x: 1296, startPoint y: 133, endPoint x: 1296, endPoint y: 280, distance: 147.0
click at [1296, 281] on div at bounding box center [1330, 412] width 477 height 738
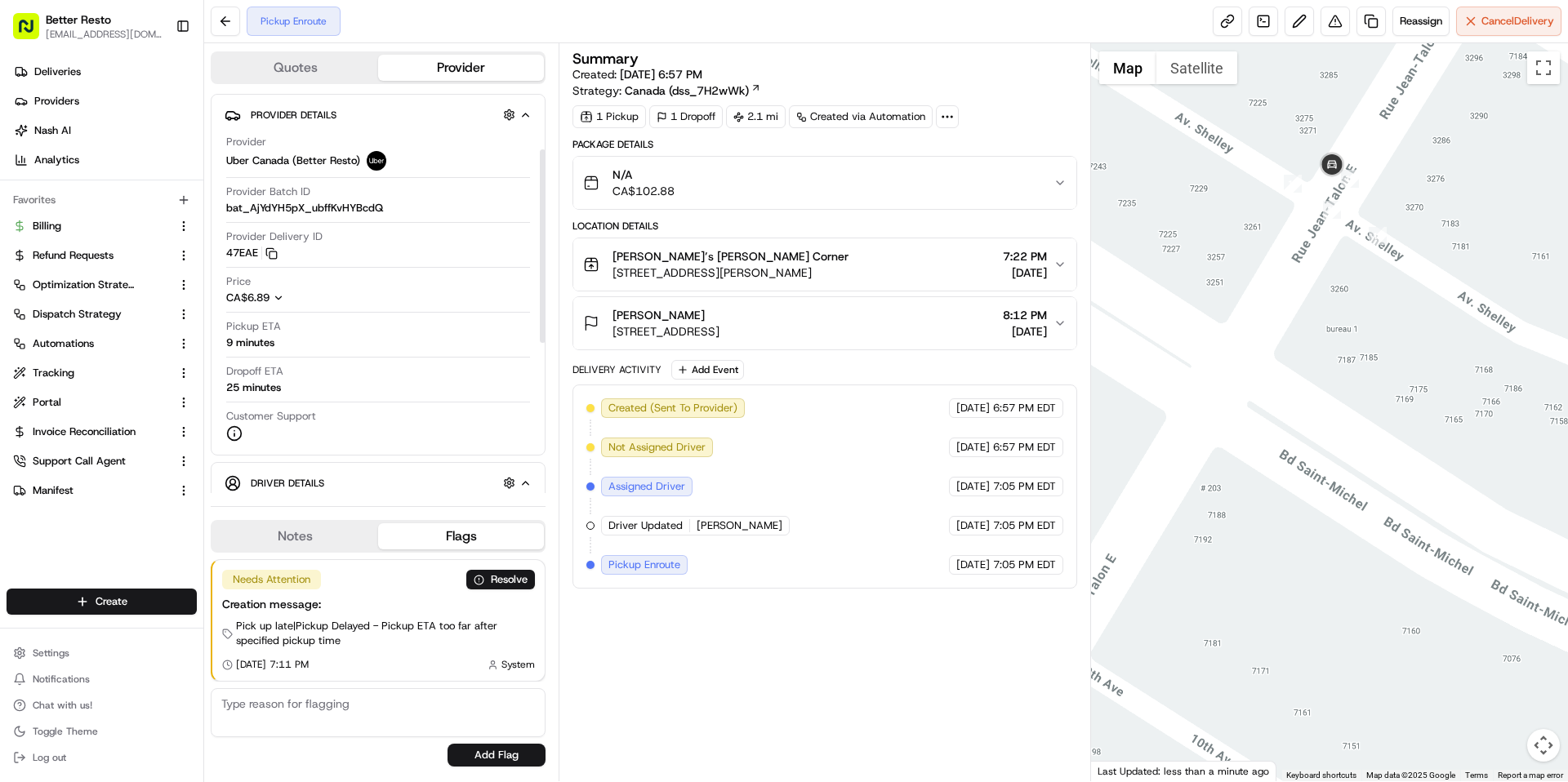
scroll to position [423, 0]
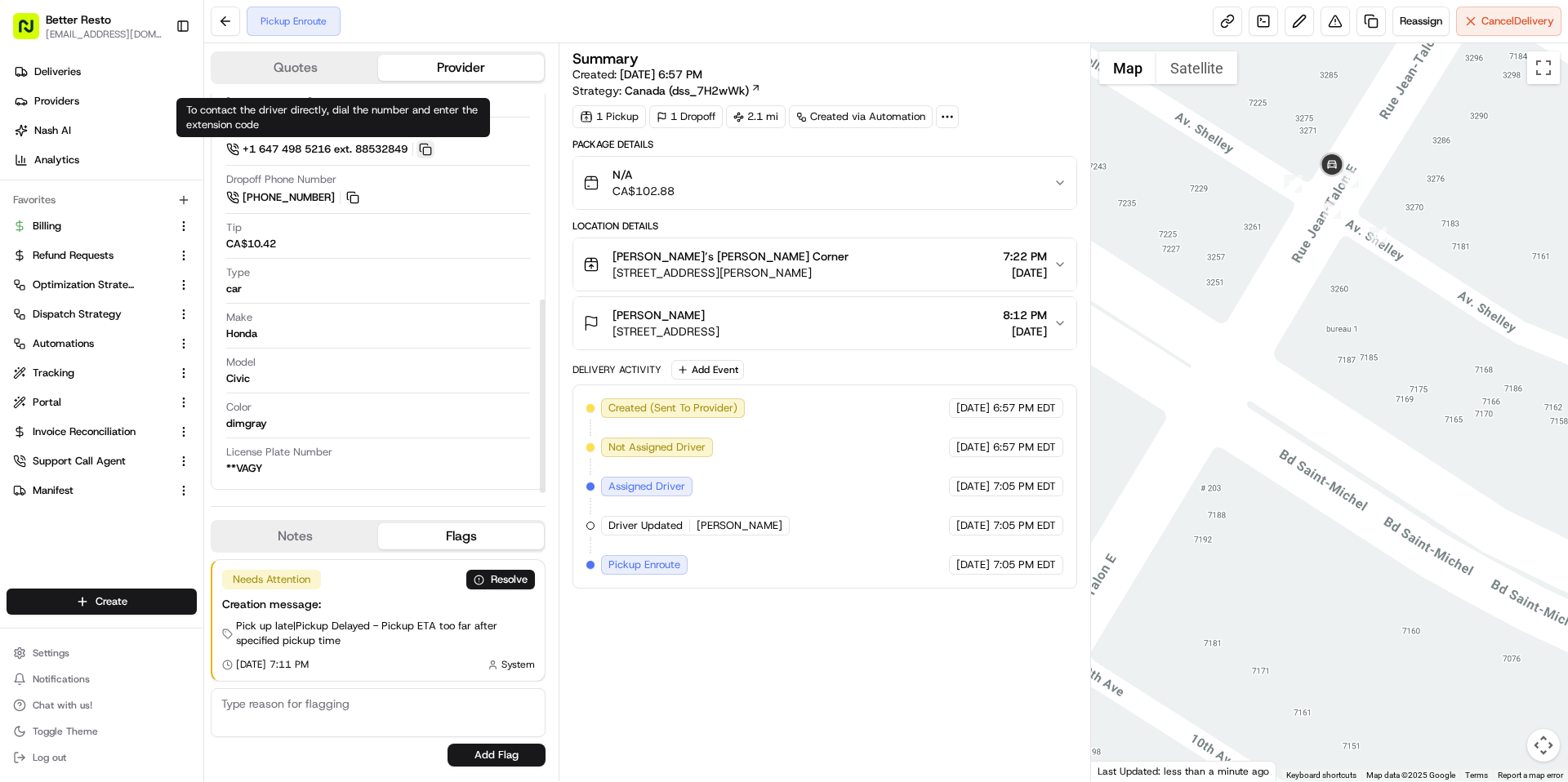
click at [433, 144] on button at bounding box center [425, 149] width 18 height 18
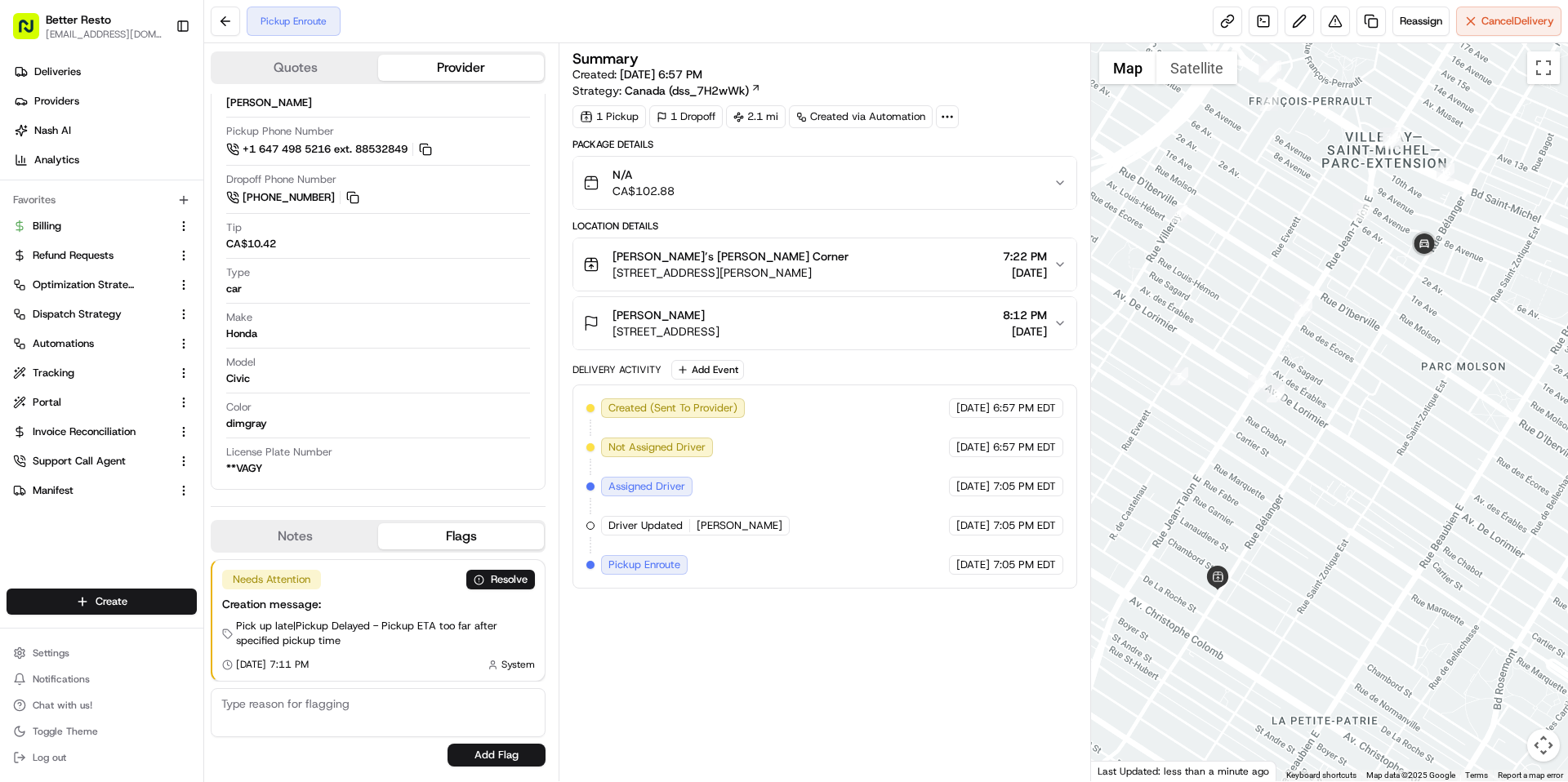
drag, startPoint x: 1332, startPoint y: 434, endPoint x: 1408, endPoint y: 204, distance: 242.2
